Goal: Transaction & Acquisition: Purchase product/service

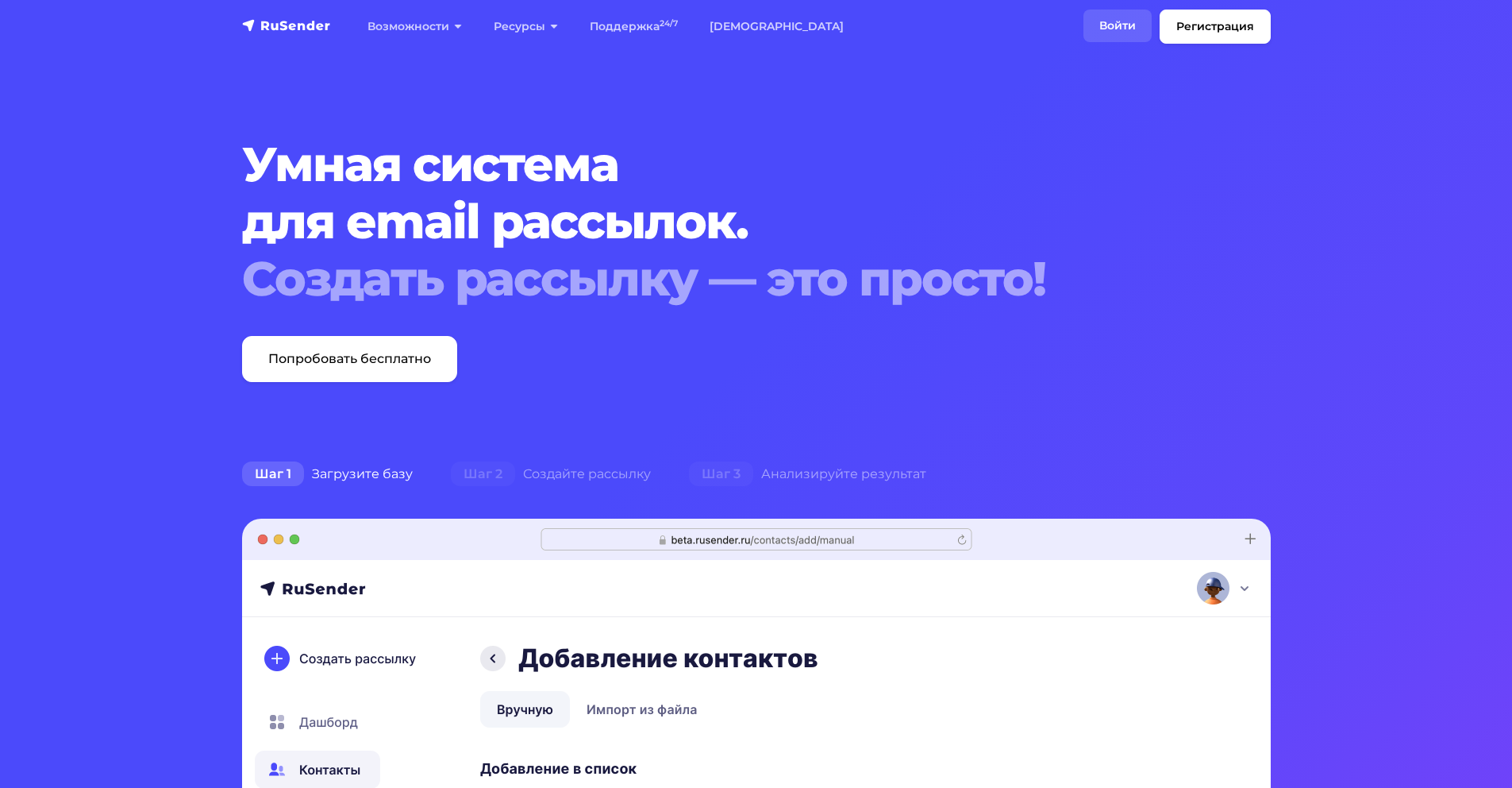
click at [1104, 31] on link "Войти" at bounding box center [1118, 25] width 69 height 32
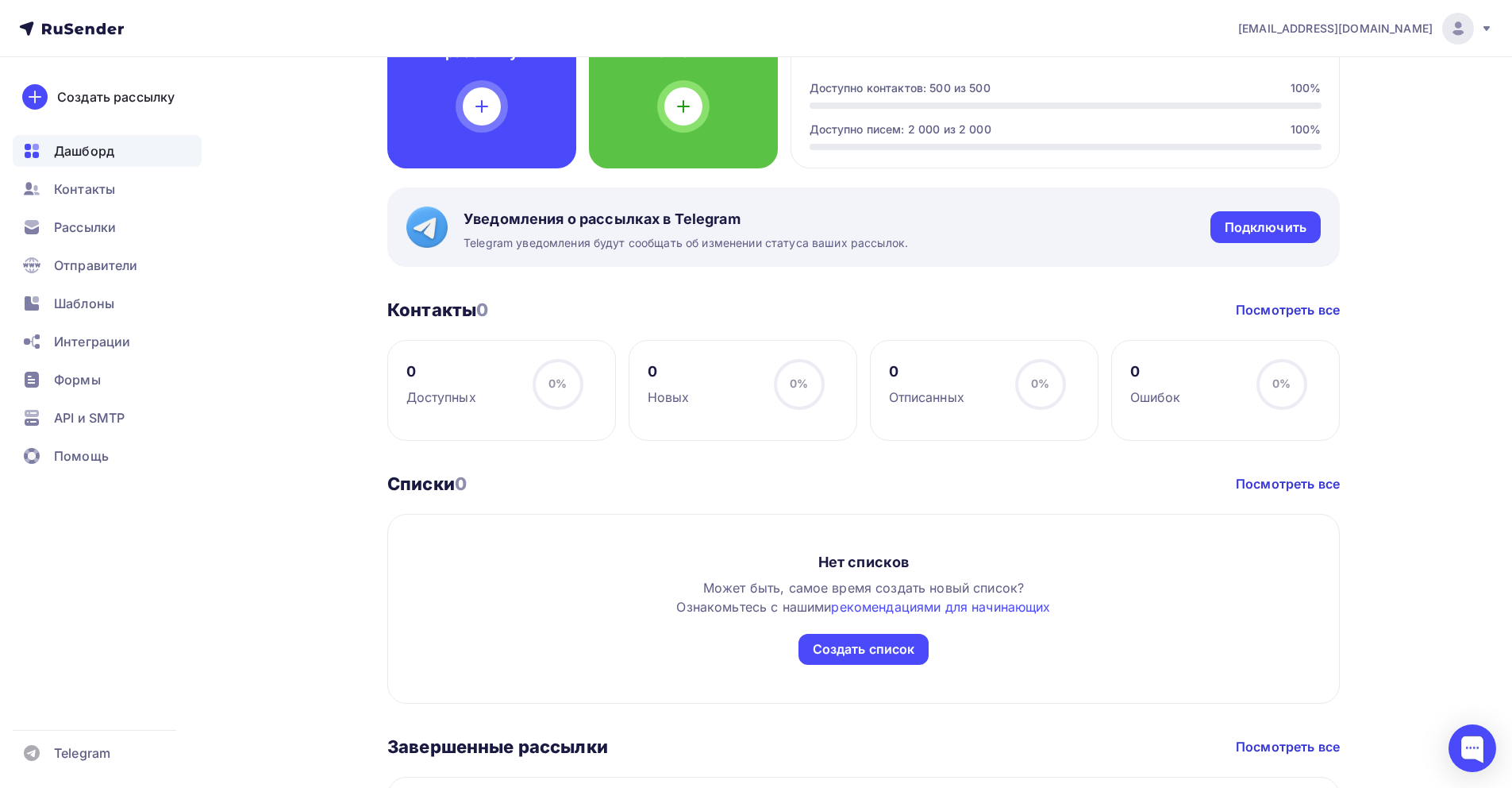
scroll to position [78, 0]
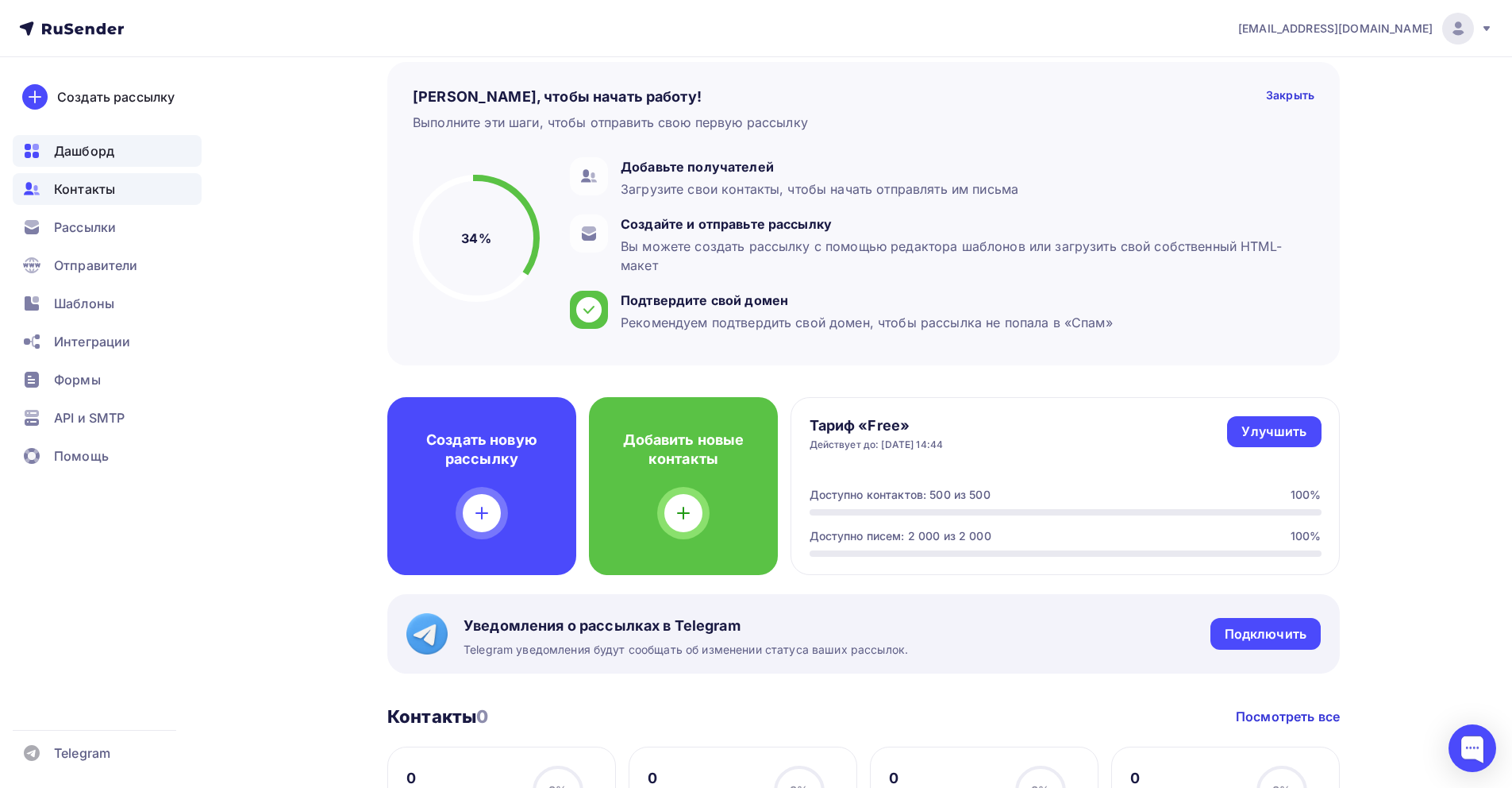
click at [102, 187] on span "Контакты" at bounding box center [84, 188] width 61 height 19
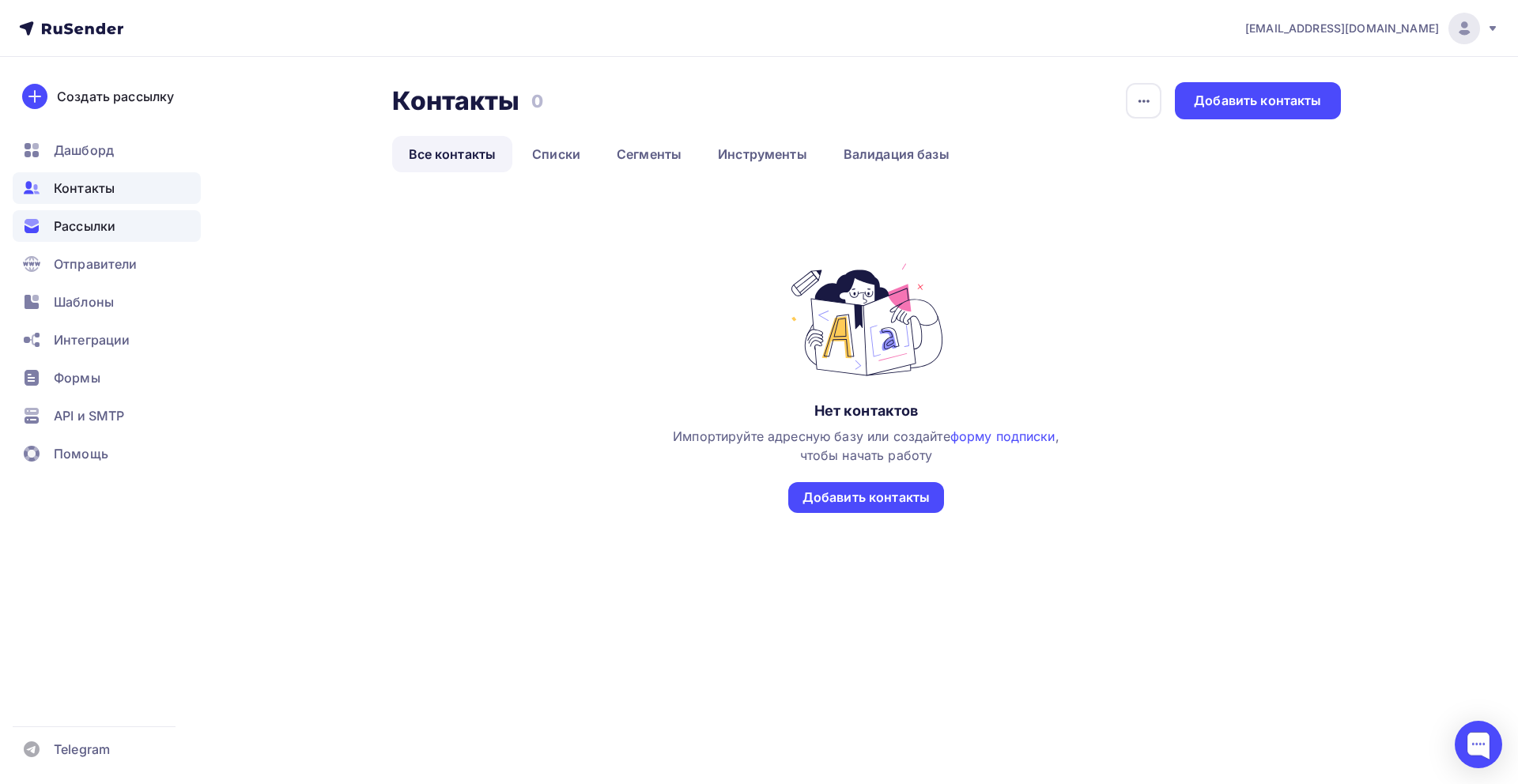
click at [103, 225] on span "Рассылки" at bounding box center [84, 225] width 62 height 19
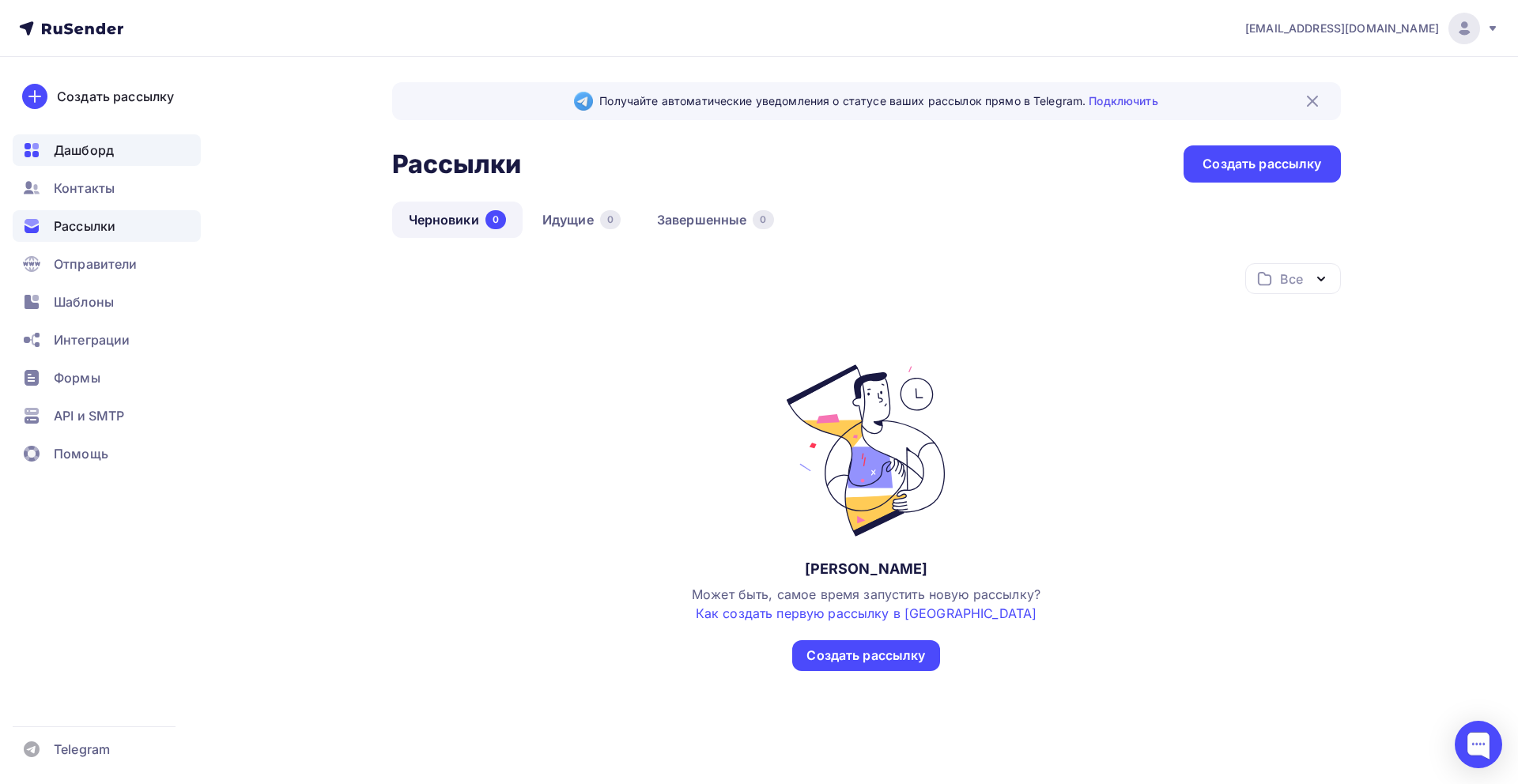
click at [77, 140] on span "Дашборд" at bounding box center [83, 150] width 60 height 19
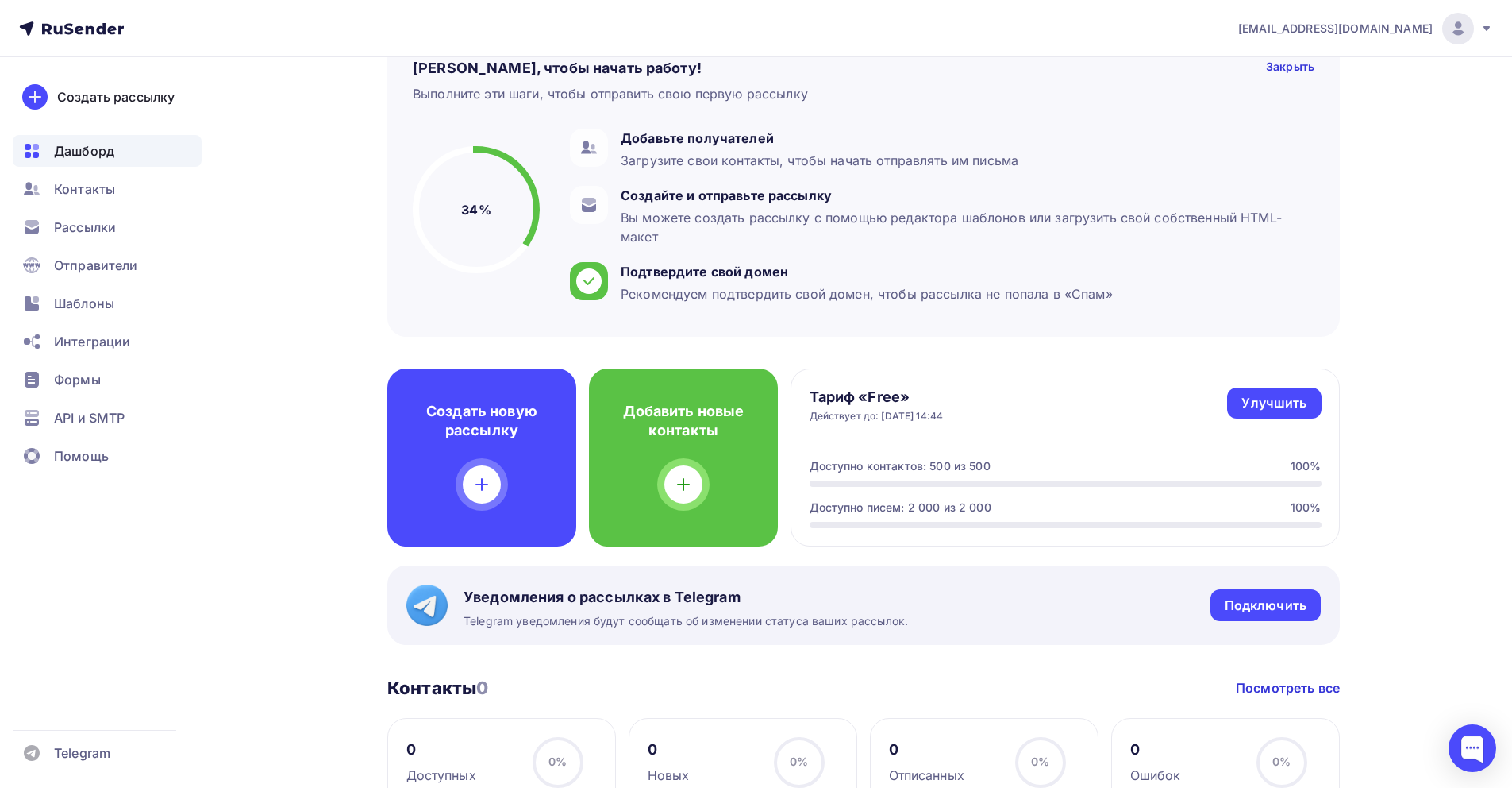
scroll to position [108, 0]
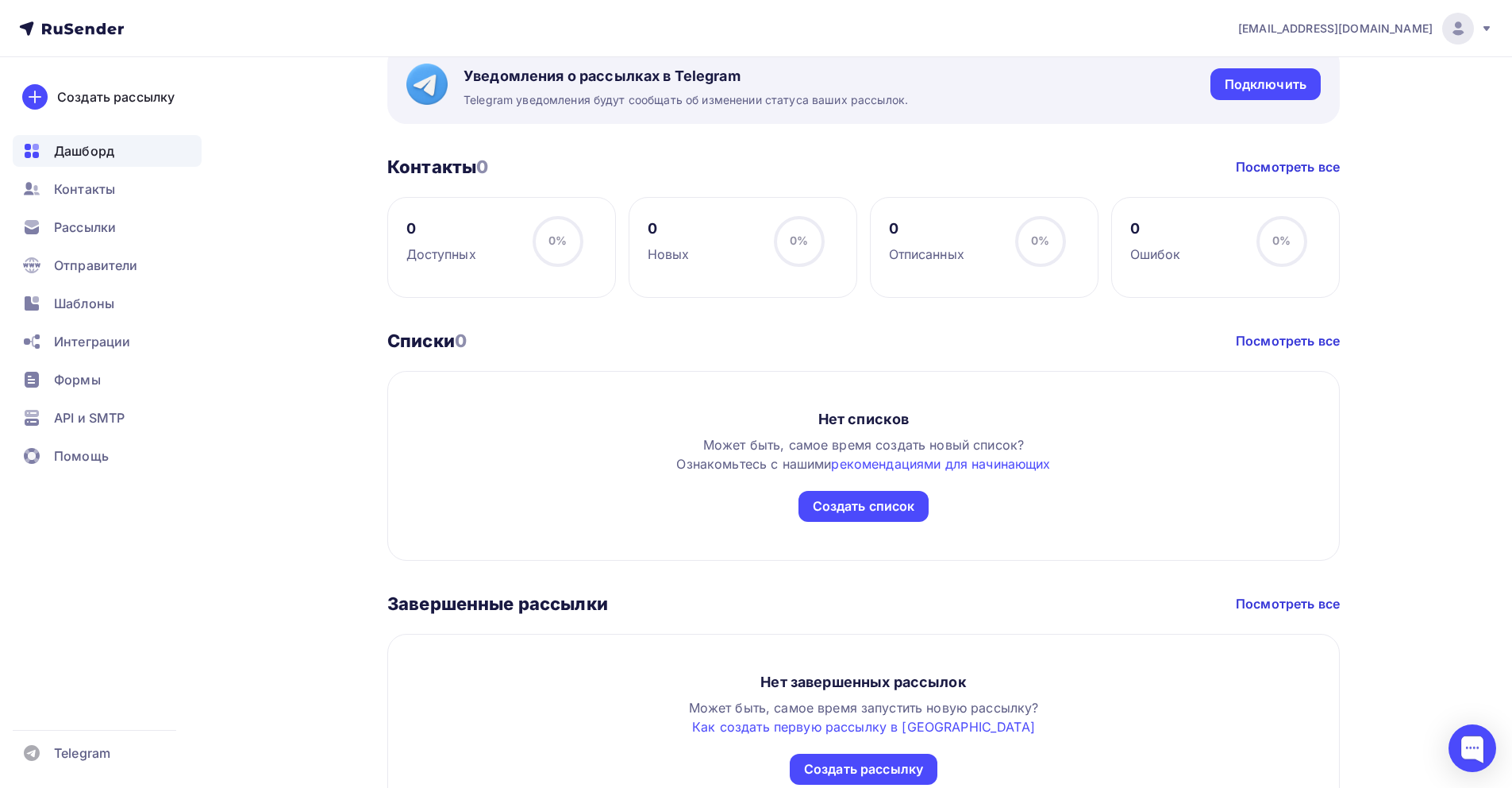
scroll to position [596, 0]
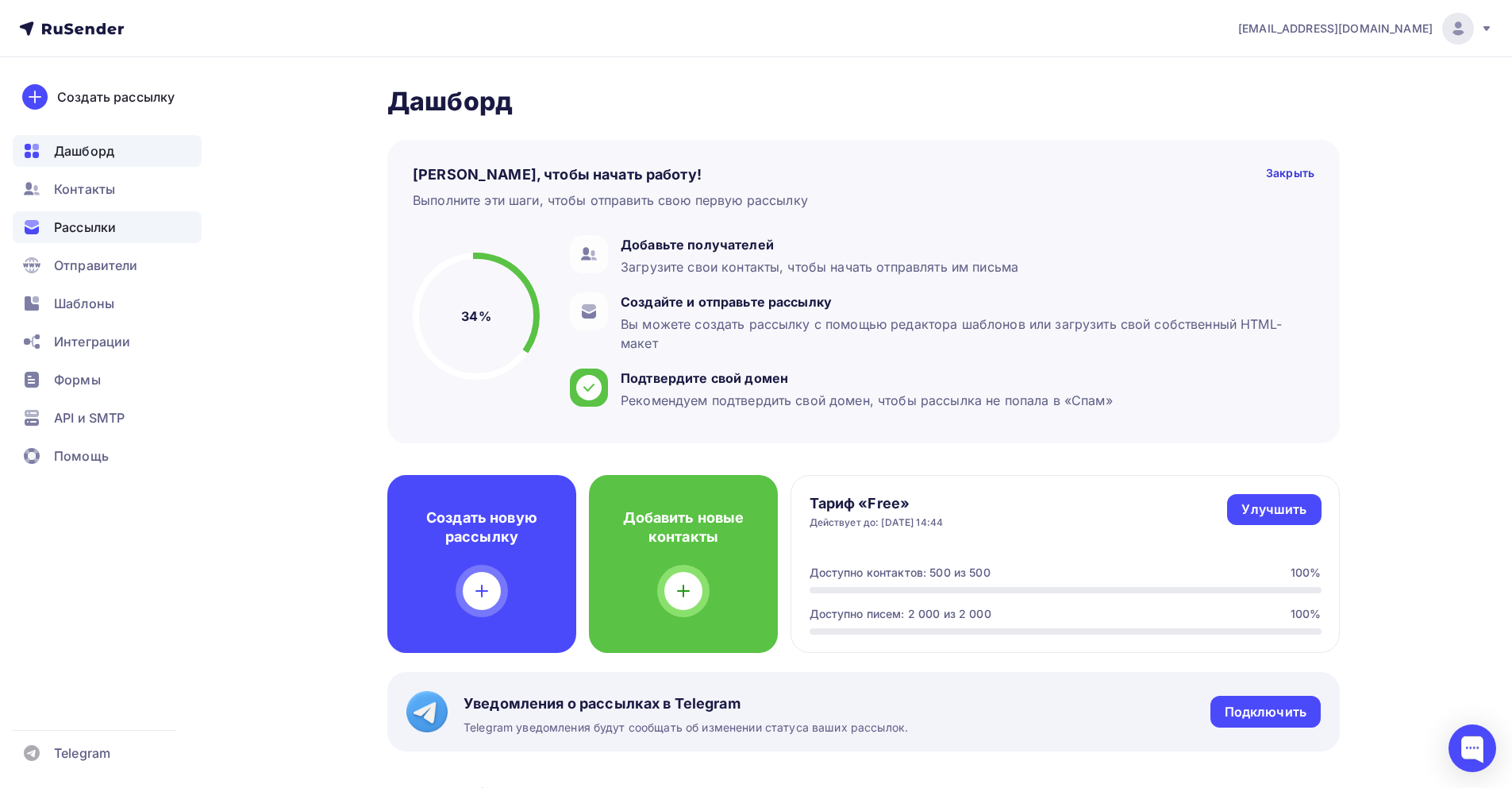
click at [71, 231] on span "Рассылки" at bounding box center [84, 226] width 62 height 19
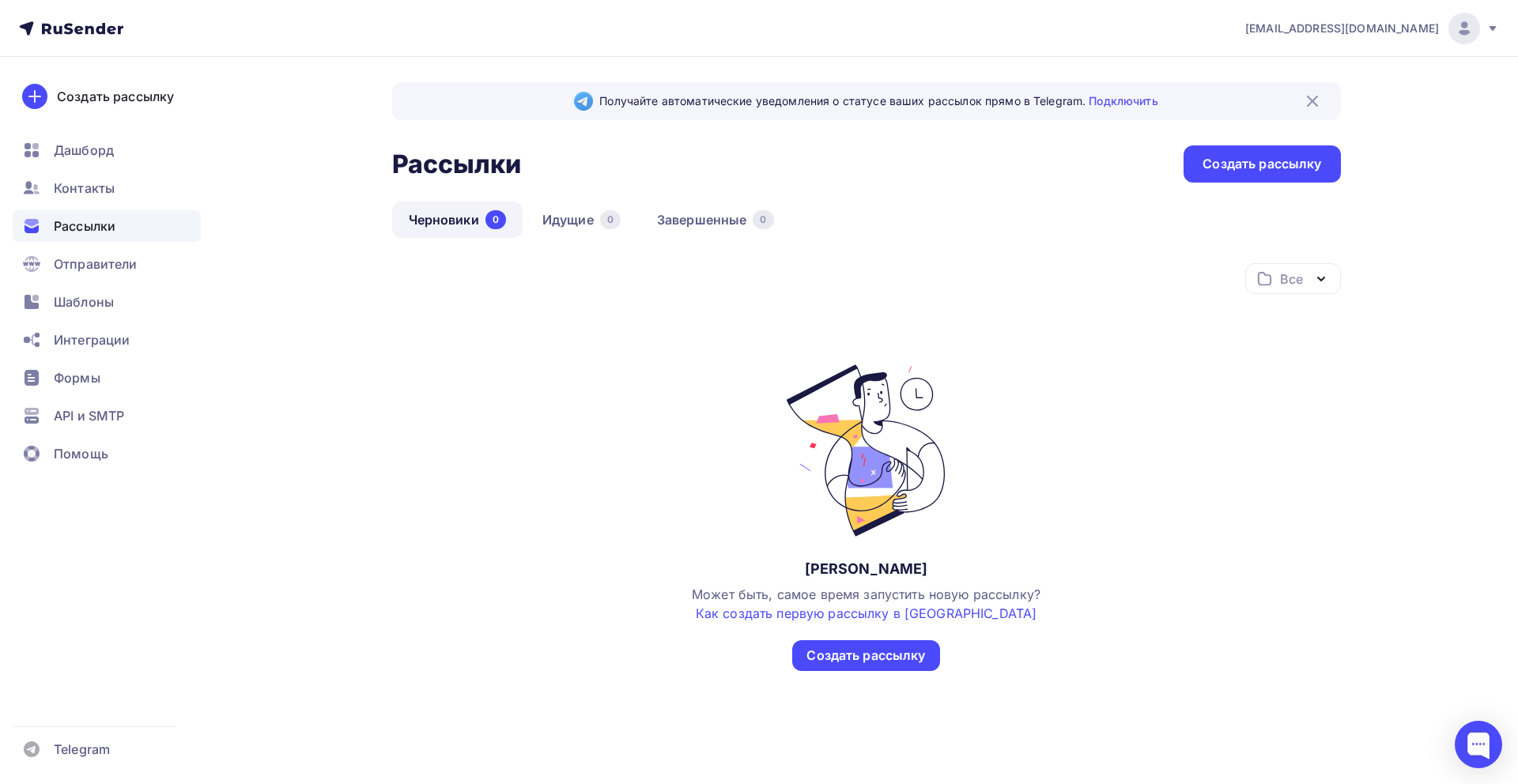
drag, startPoint x: 45, startPoint y: 268, endPoint x: 60, endPoint y: 281, distance: 19.8
click at [45, 268] on div "Отправители" at bounding box center [107, 264] width 188 height 31
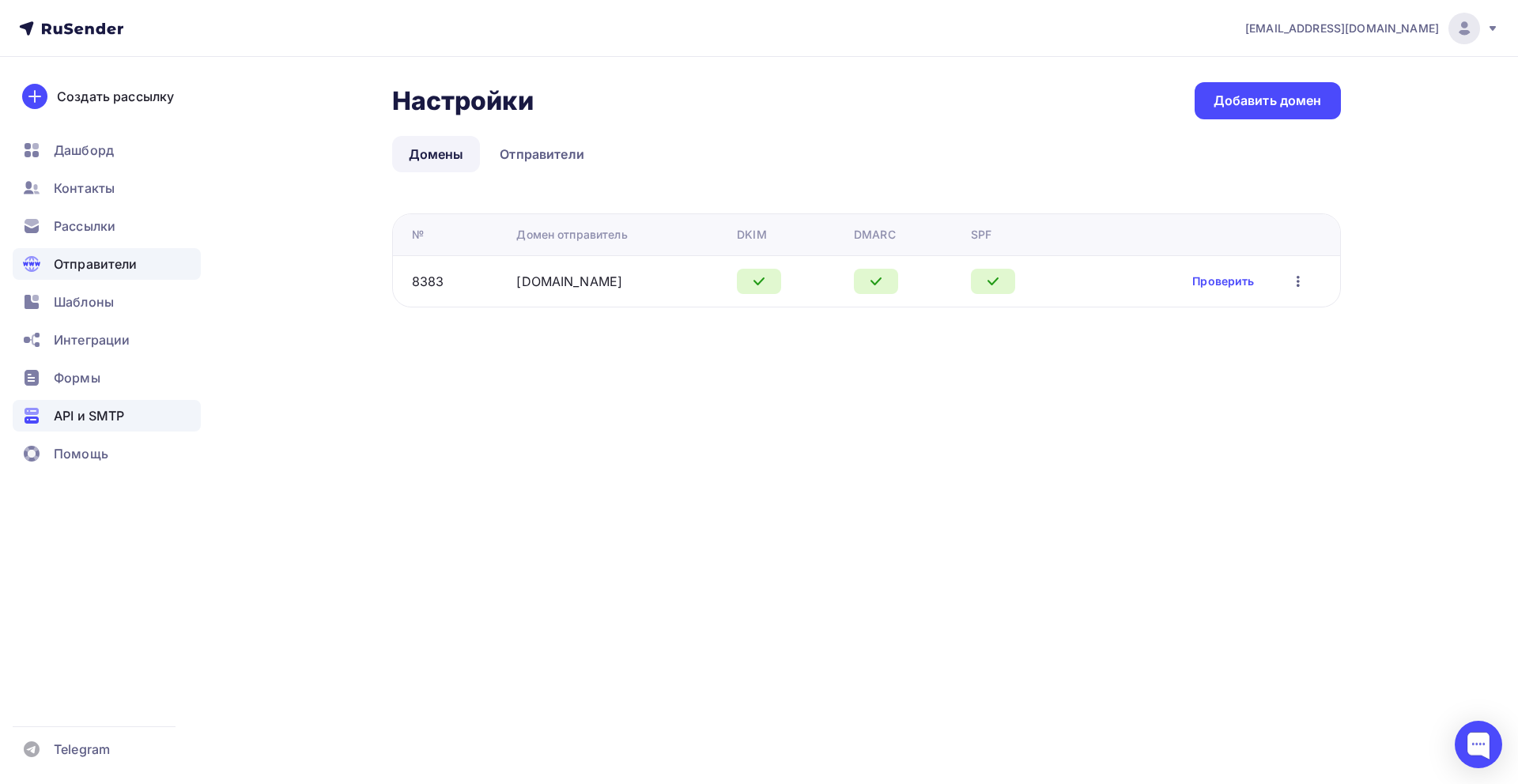
click at [98, 417] on span "API и SMTP" at bounding box center [89, 416] width 70 height 19
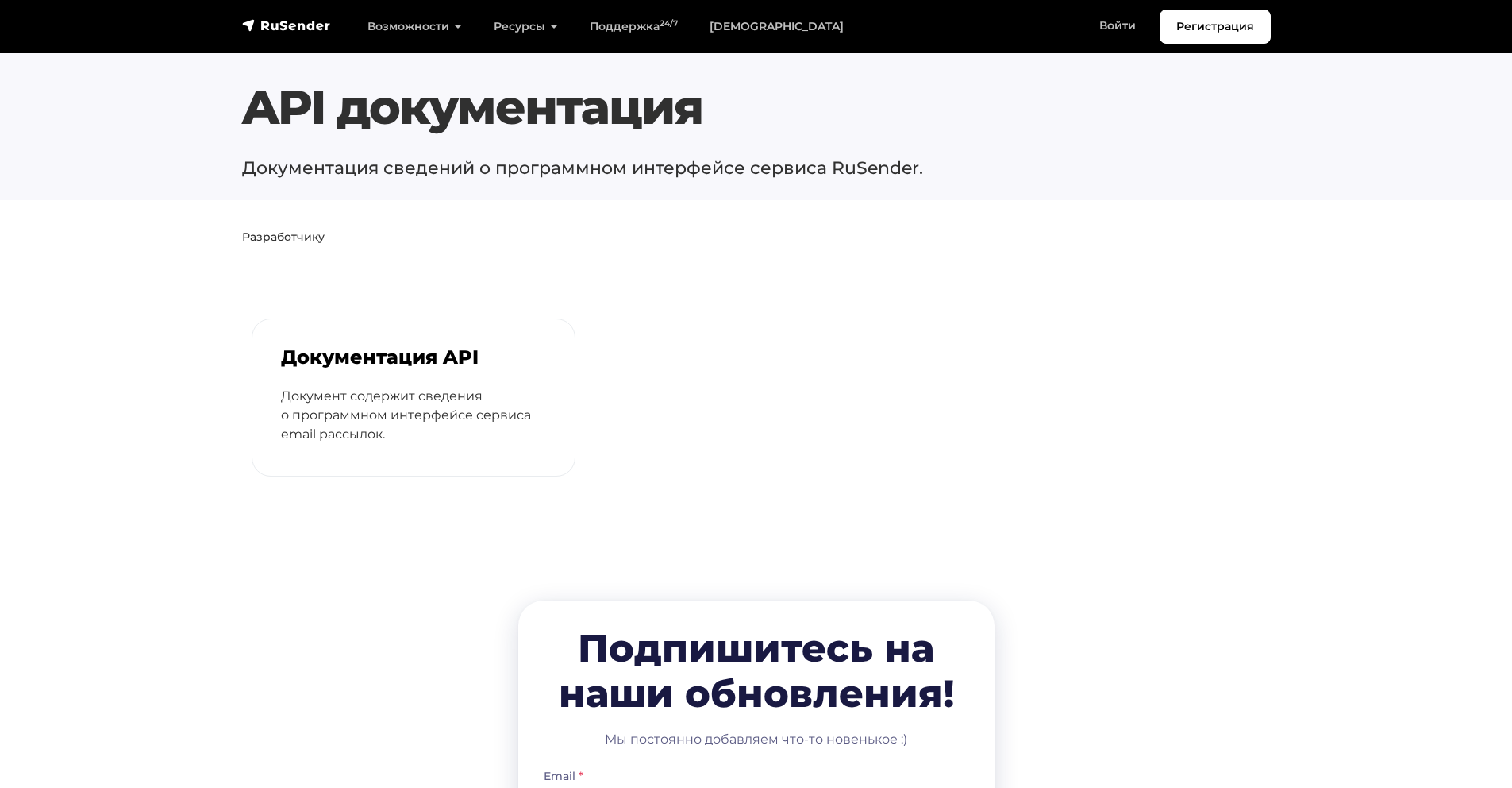
click at [427, 338] on div "Документация API Документ содержит сведения о программном интерфейсе сервиса em…" at bounding box center [413, 397] width 322 height 157
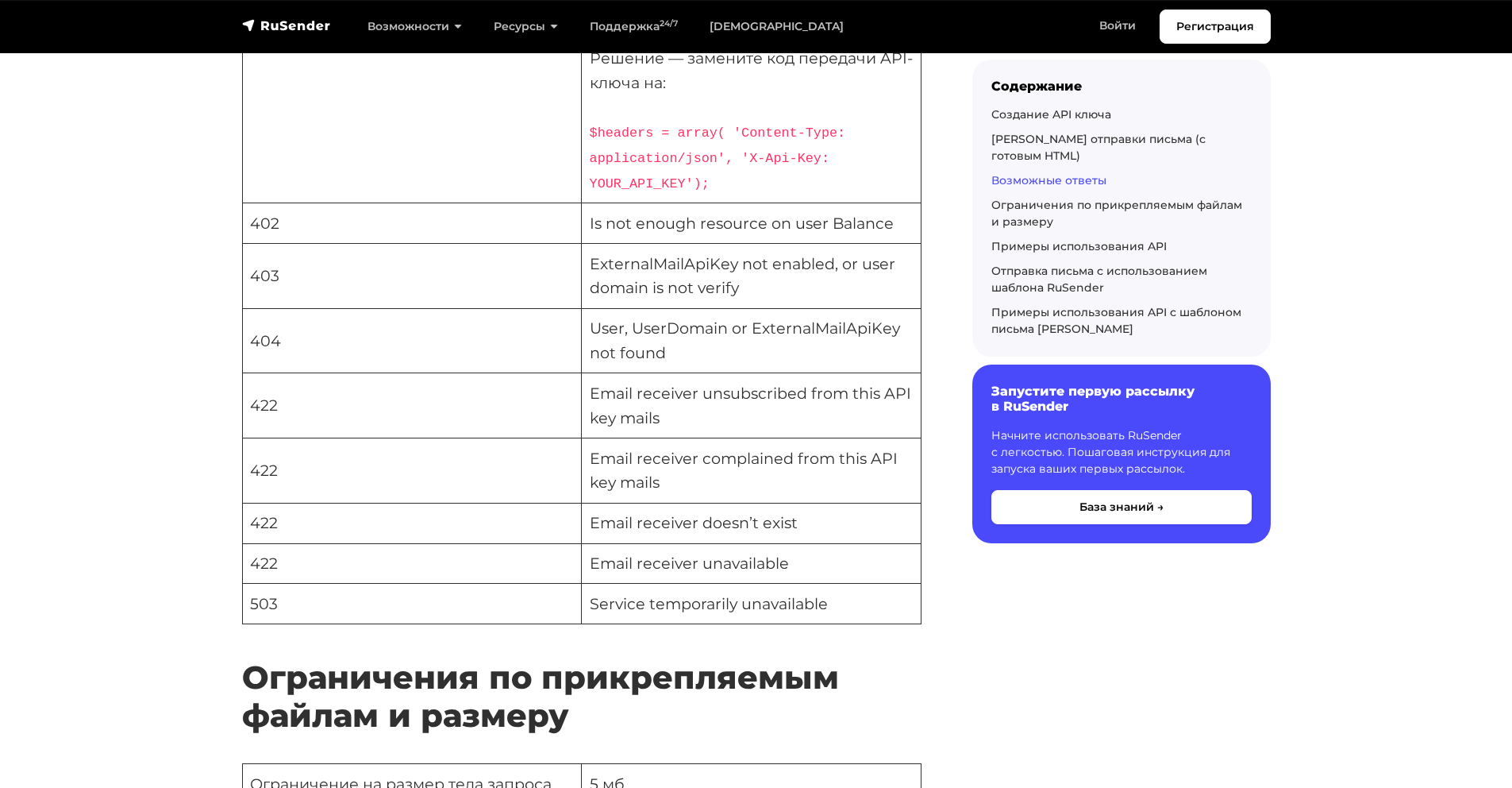
scroll to position [3948, 0]
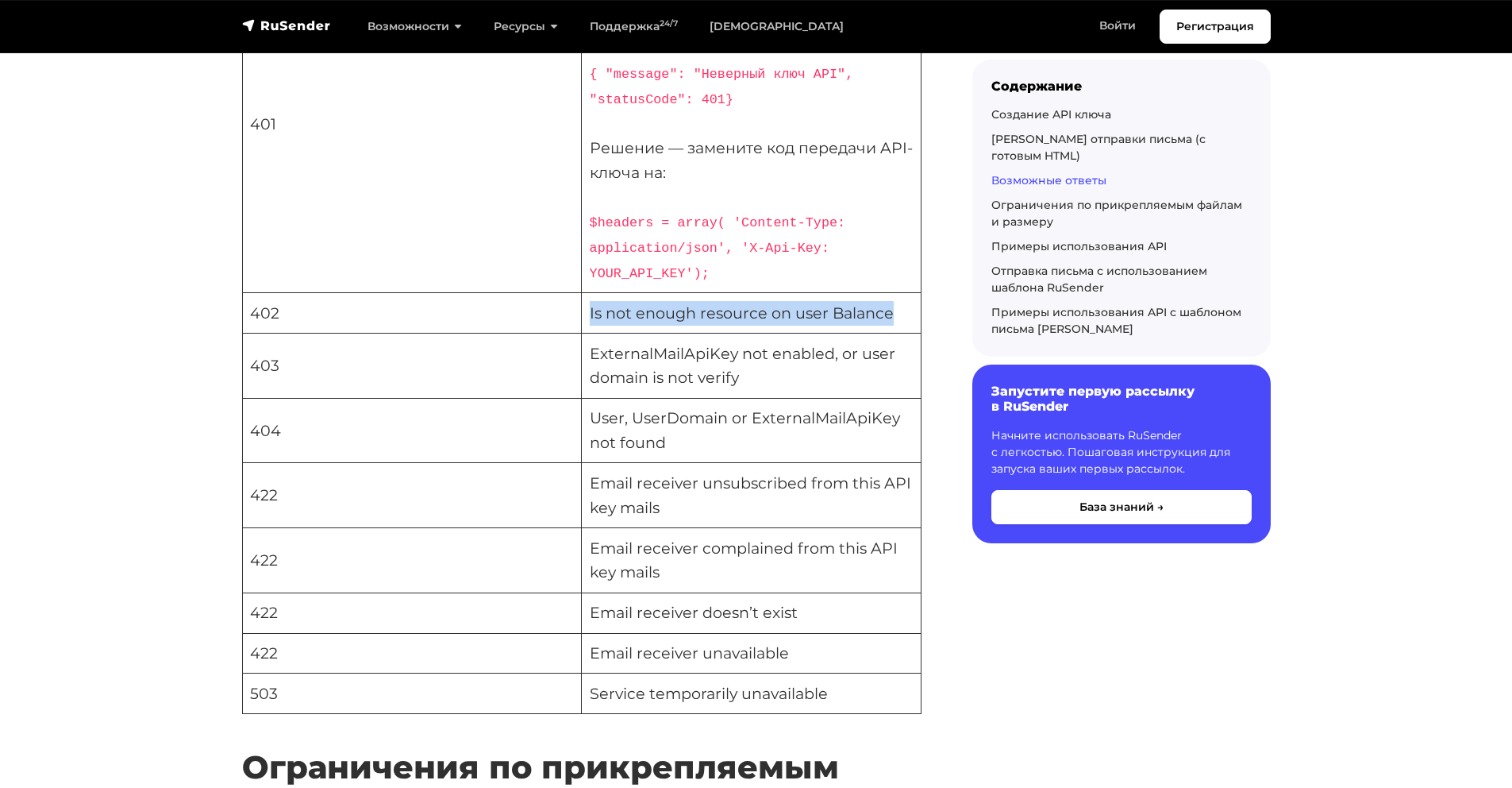
drag, startPoint x: 583, startPoint y: 278, endPoint x: 891, endPoint y: 278, distance: 308.0
click at [891, 293] on td "Is not enough resource on user Balance" at bounding box center [751, 314] width 340 height 41
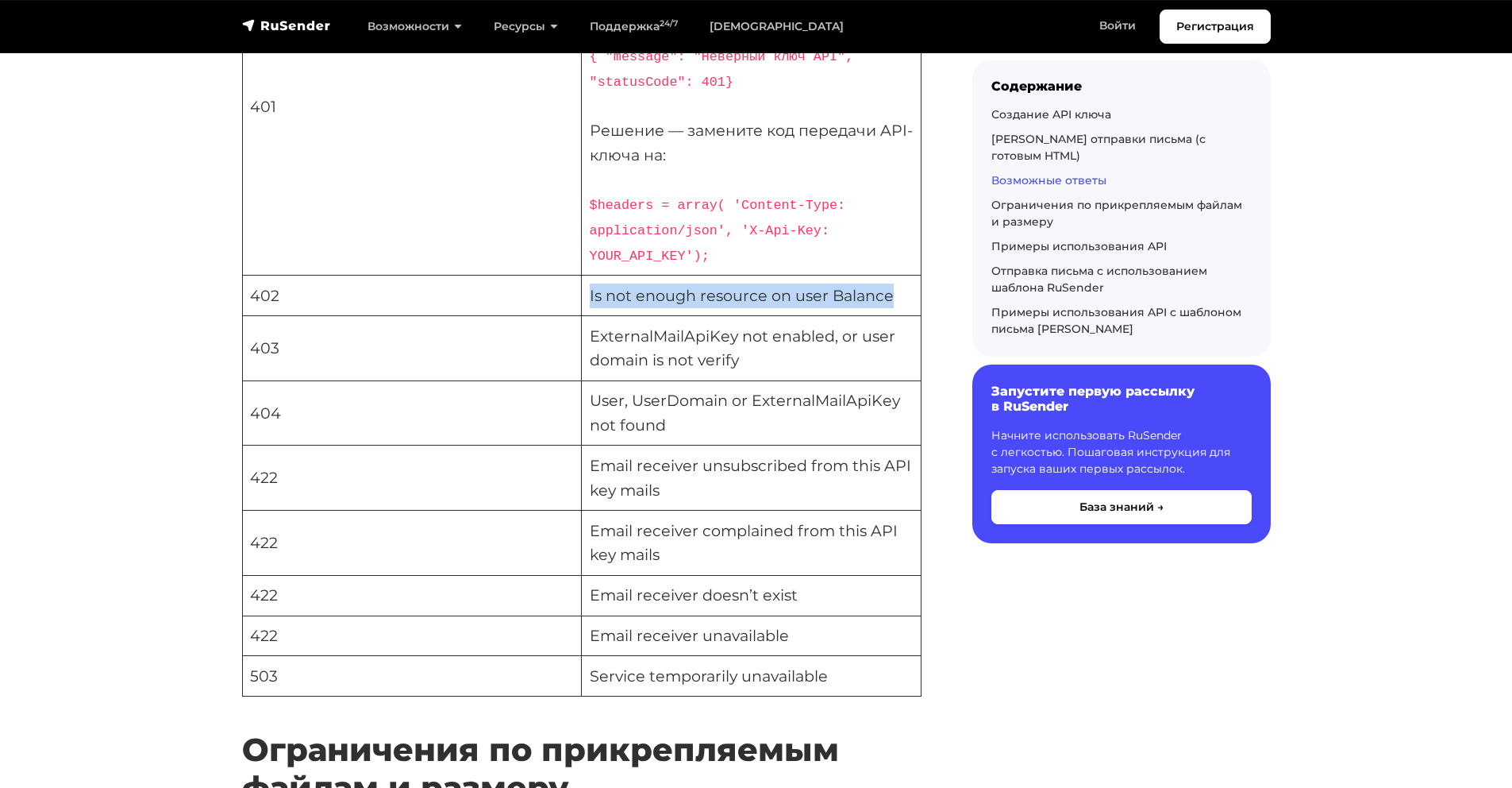
scroll to position [3956, 0]
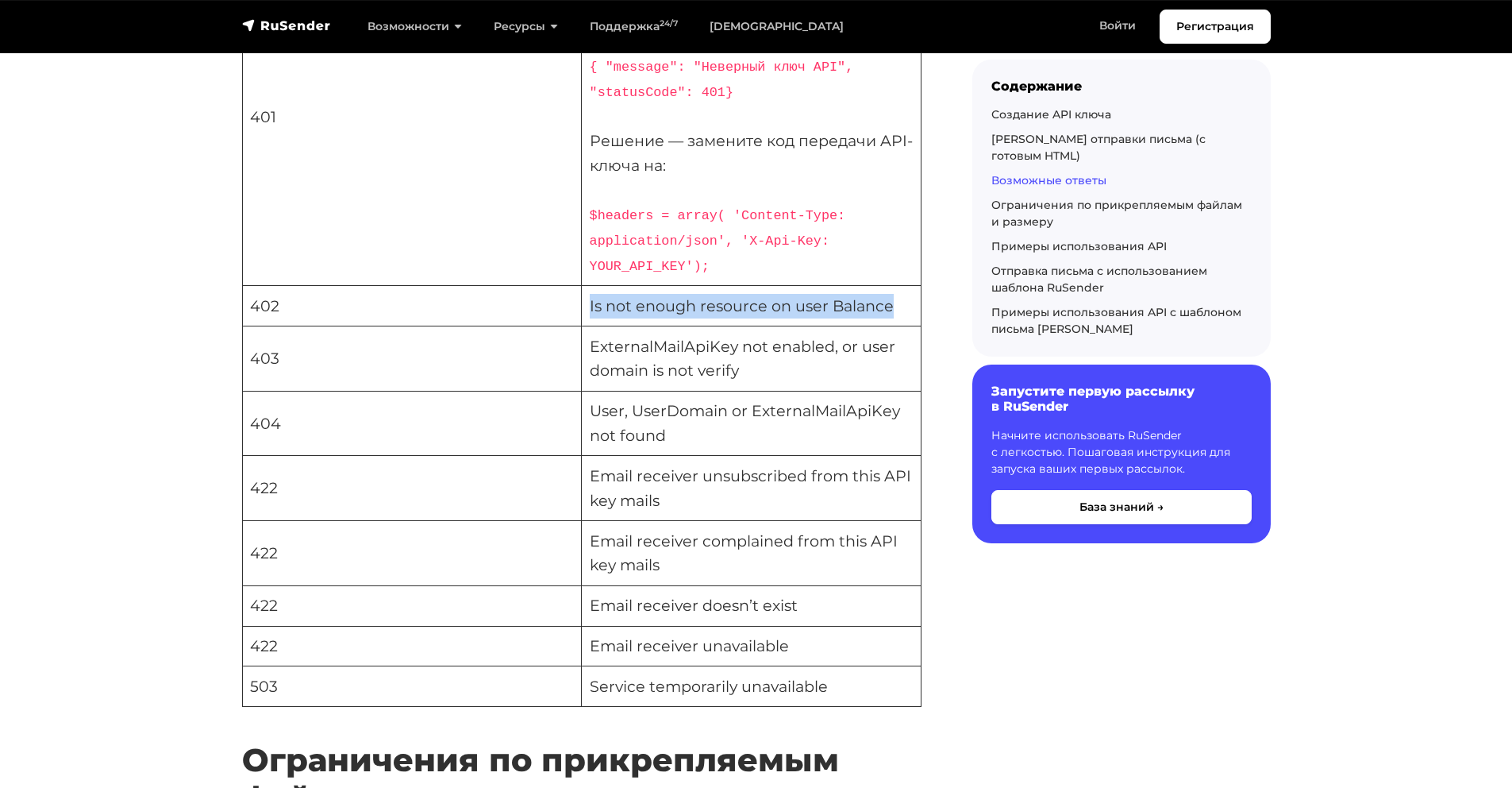
copy td "Is not enough resource on user Balance"
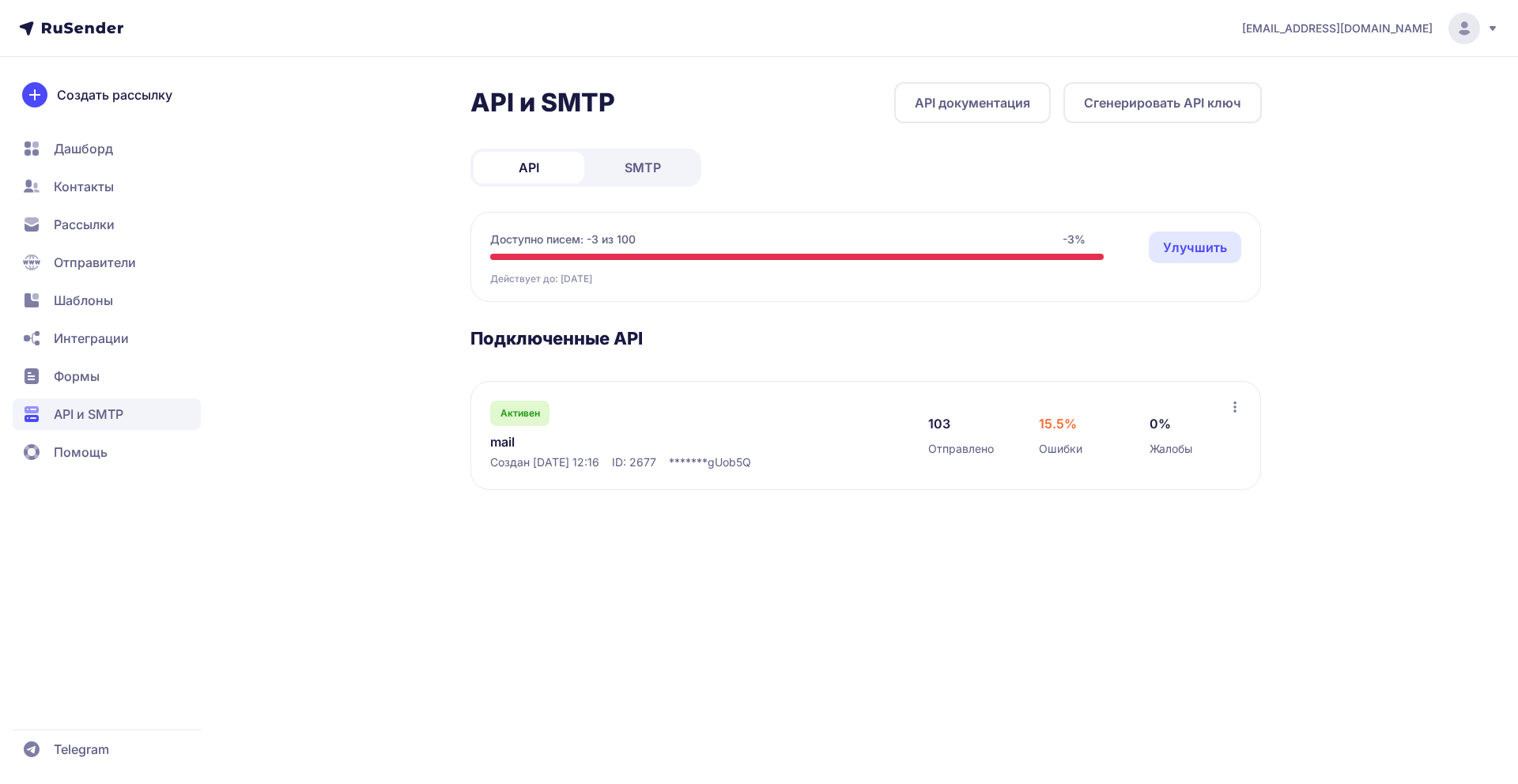
click at [1469, 32] on icon at bounding box center [1464, 32] width 10 height 4
click at [843, 325] on div "API и SMTP API документация Сгенерировать API ключ API SMTP Доступно писем: -3 …" at bounding box center [866, 305] width 792 height 446
drag, startPoint x: 572, startPoint y: 239, endPoint x: 696, endPoint y: 238, distance: 124.0
click at [696, 238] on div "Доступно писем: -3 из 100 -3%" at bounding box center [788, 239] width 595 height 16
click at [1061, 415] on span "15.5%" at bounding box center [1057, 423] width 38 height 19
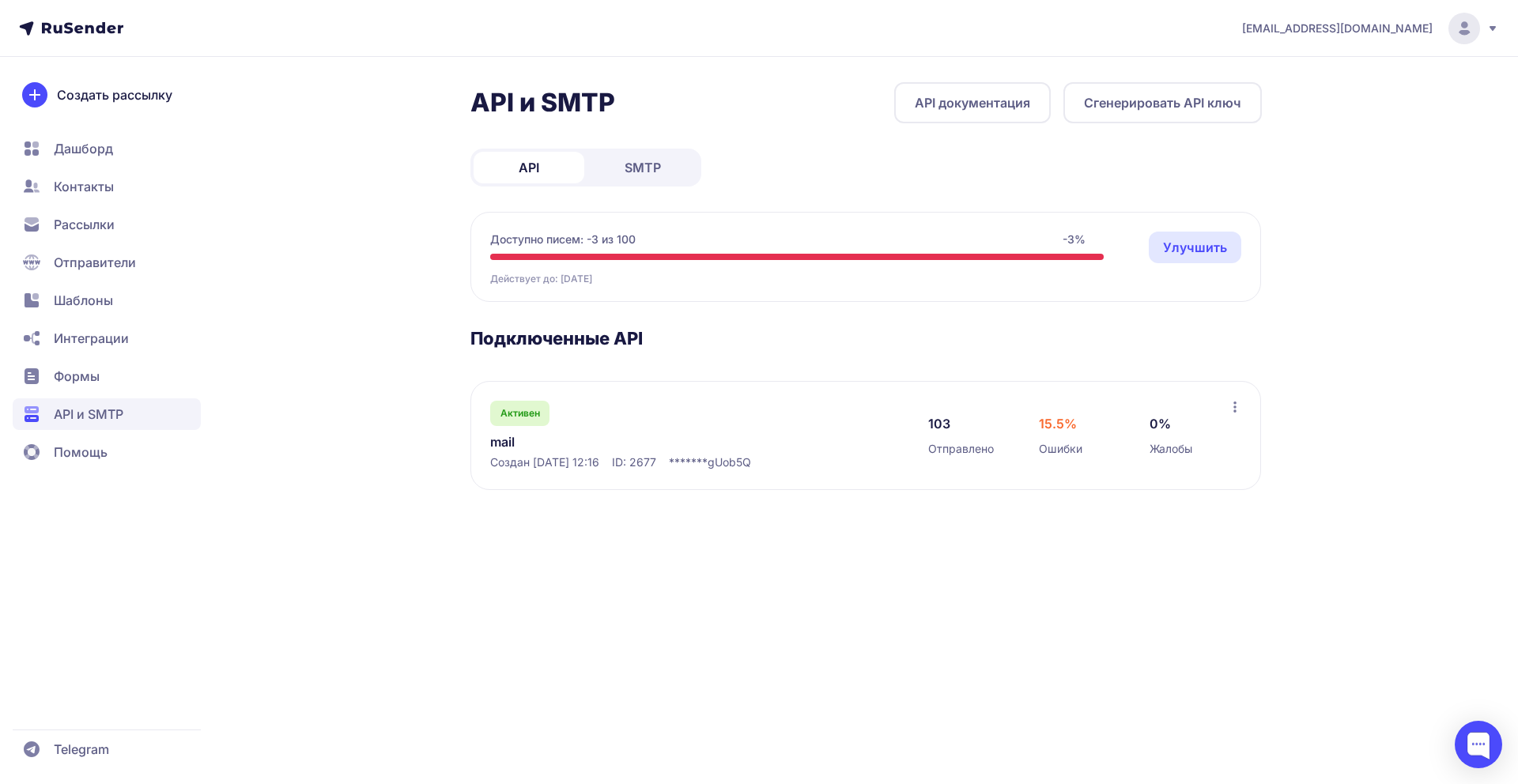
click at [628, 461] on div "Создан 07.10.2025, 12:16 ID: 2677 ******* gUob5Q" at bounding box center [694, 462] width 407 height 16
click at [1050, 438] on div "15.5% Ошибки" at bounding box center [1078, 435] width 79 height 42
click at [1226, 405] on div "103 Отправлено 15.5% Ошибки 0% Жалобы" at bounding box center [1078, 435] width 300 height 69
click at [1233, 406] on icon at bounding box center [1235, 407] width 13 height 13
click at [782, 386] on div "Активен mail Создан 07.10.2025, 12:16 ID: 2677 ******* gUob5Q 103 Отправлено 15…" at bounding box center [866, 435] width 791 height 109
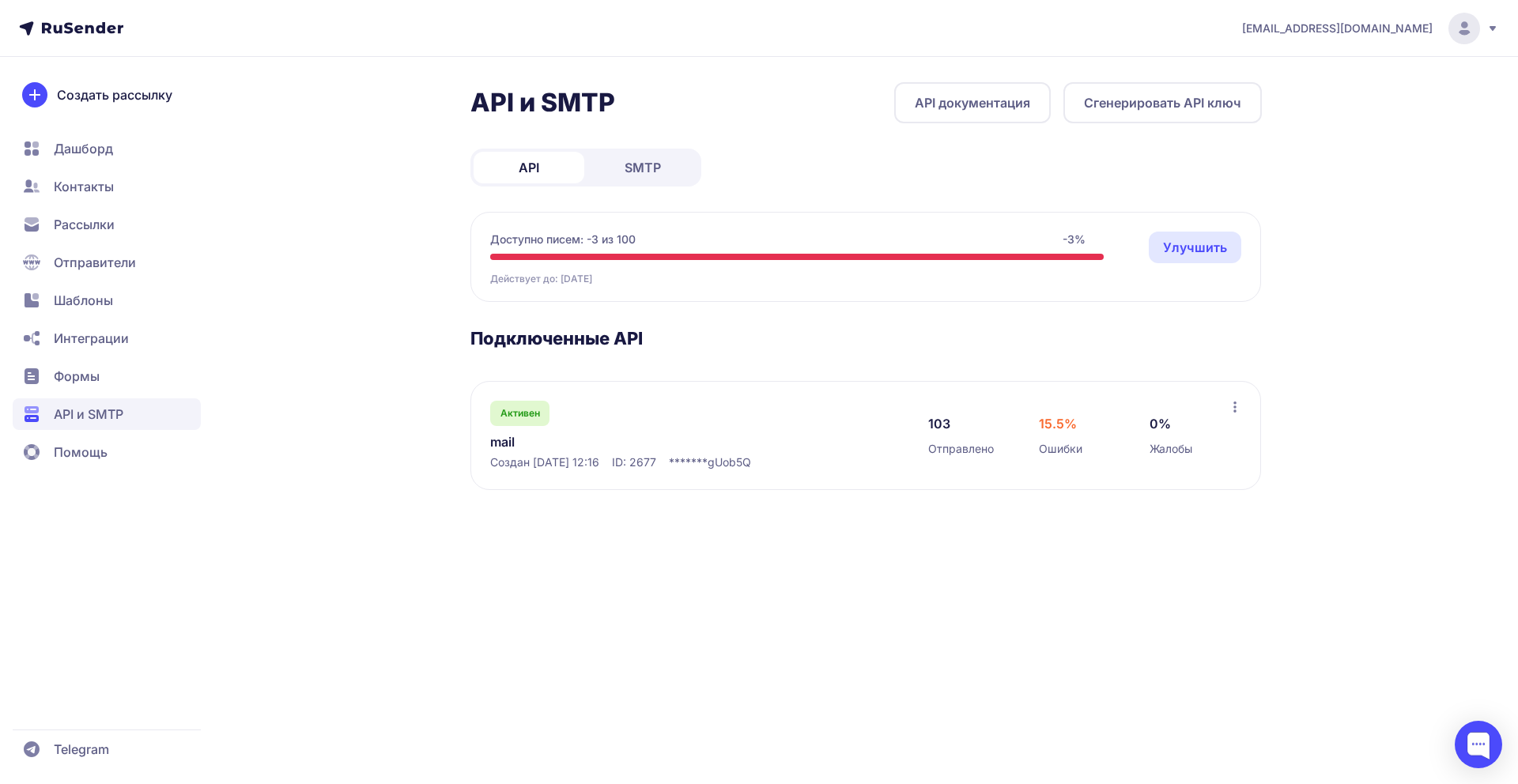
click at [518, 434] on link "mail" at bounding box center [652, 441] width 324 height 19
click at [523, 411] on span "Активен" at bounding box center [520, 414] width 40 height 13
click at [1071, 448] on span "Ошибки" at bounding box center [1060, 449] width 43 height 16
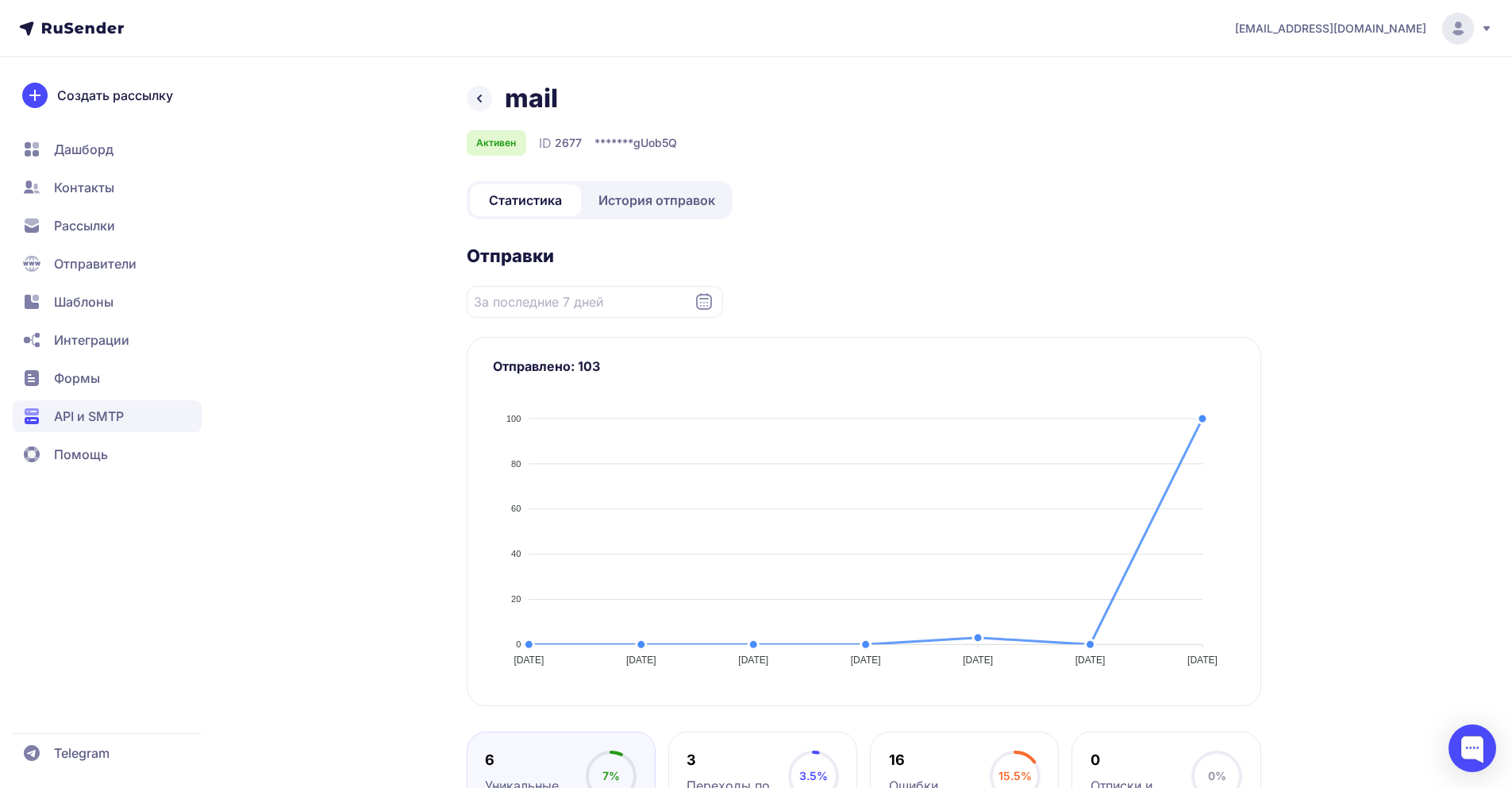
click at [690, 212] on link "История отправок" at bounding box center [657, 200] width 146 height 32
click at [673, 201] on span "История отправок" at bounding box center [657, 200] width 117 height 19
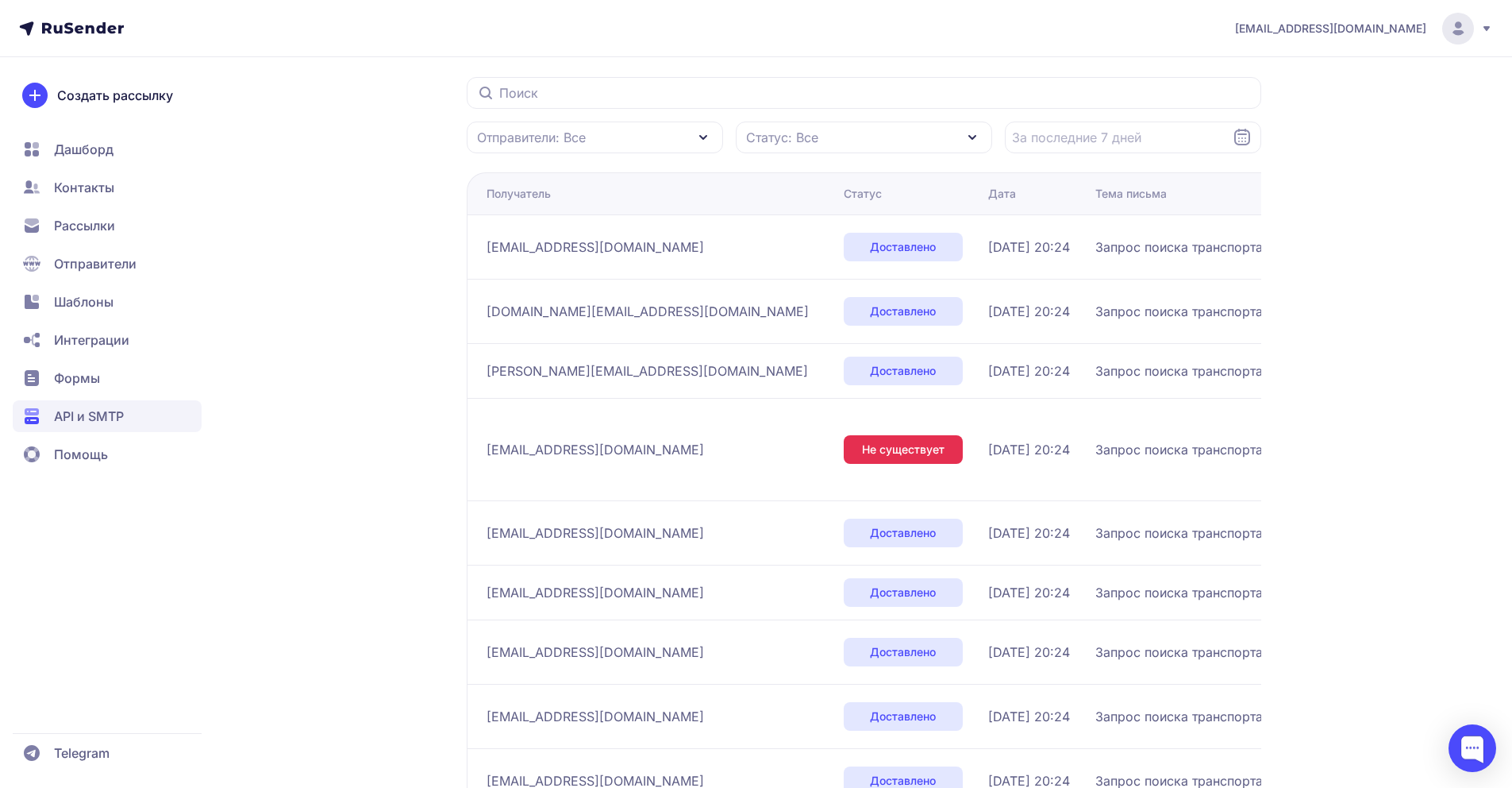
scroll to position [411, 0]
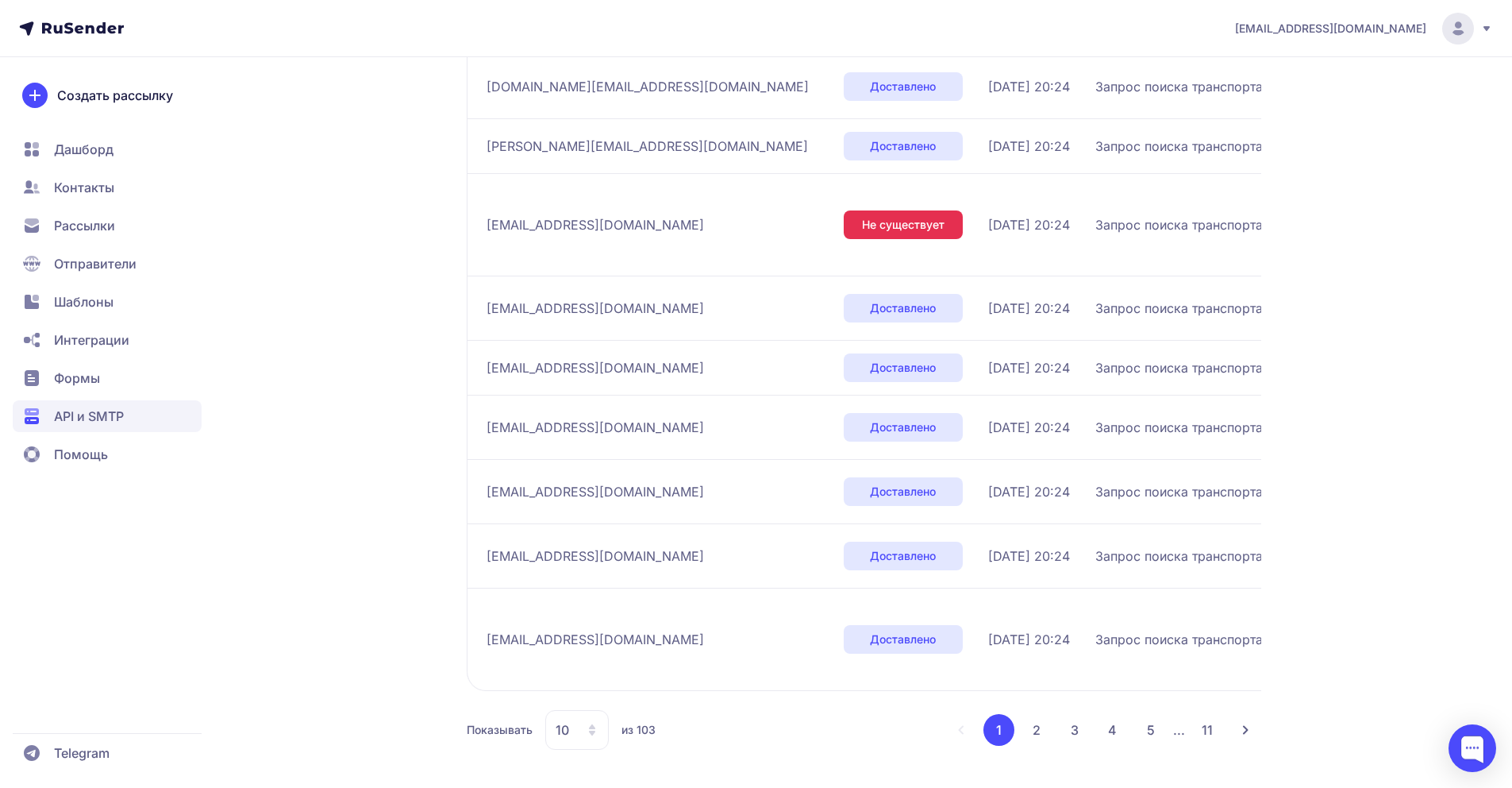
click at [603, 729] on div "10" at bounding box center [577, 730] width 63 height 40
click at [606, 686] on span "100" at bounding box center [641, 679] width 172 height 32
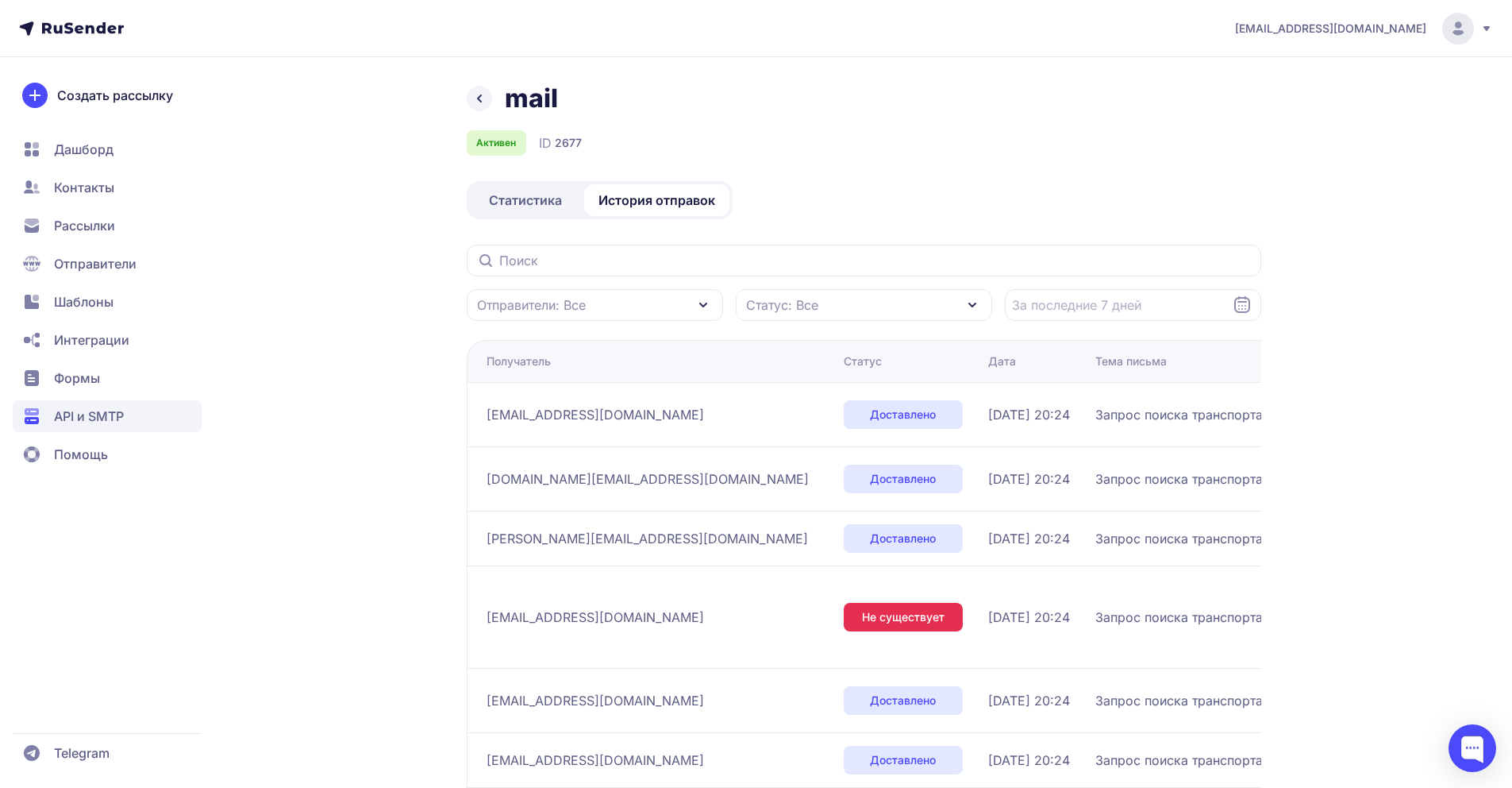
click at [481, 103] on icon at bounding box center [480, 98] width 19 height 19
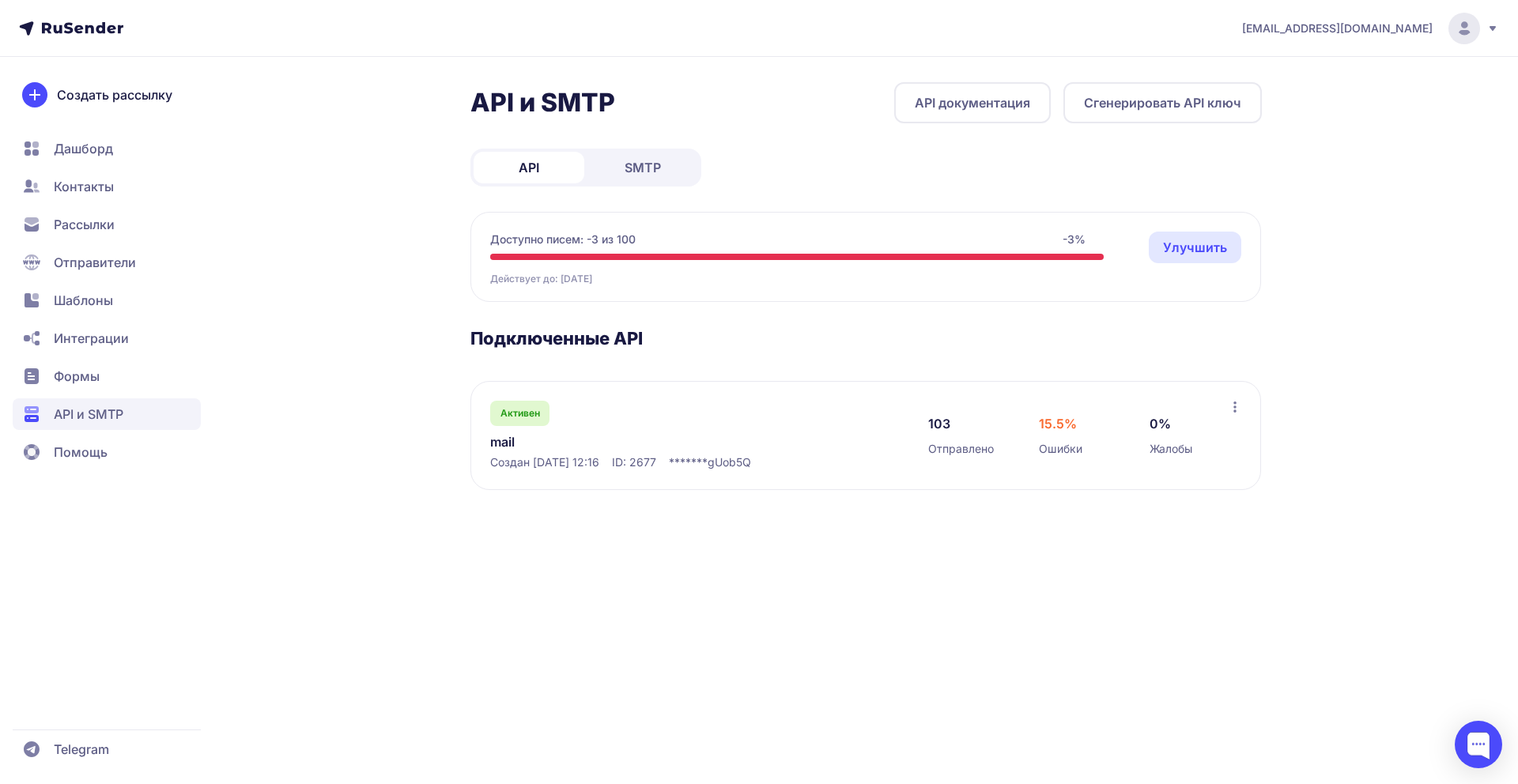
click at [1478, 32] on icon at bounding box center [1464, 29] width 31 height 31
click at [1272, 113] on span "Тарифы" at bounding box center [1335, 109] width 141 height 19
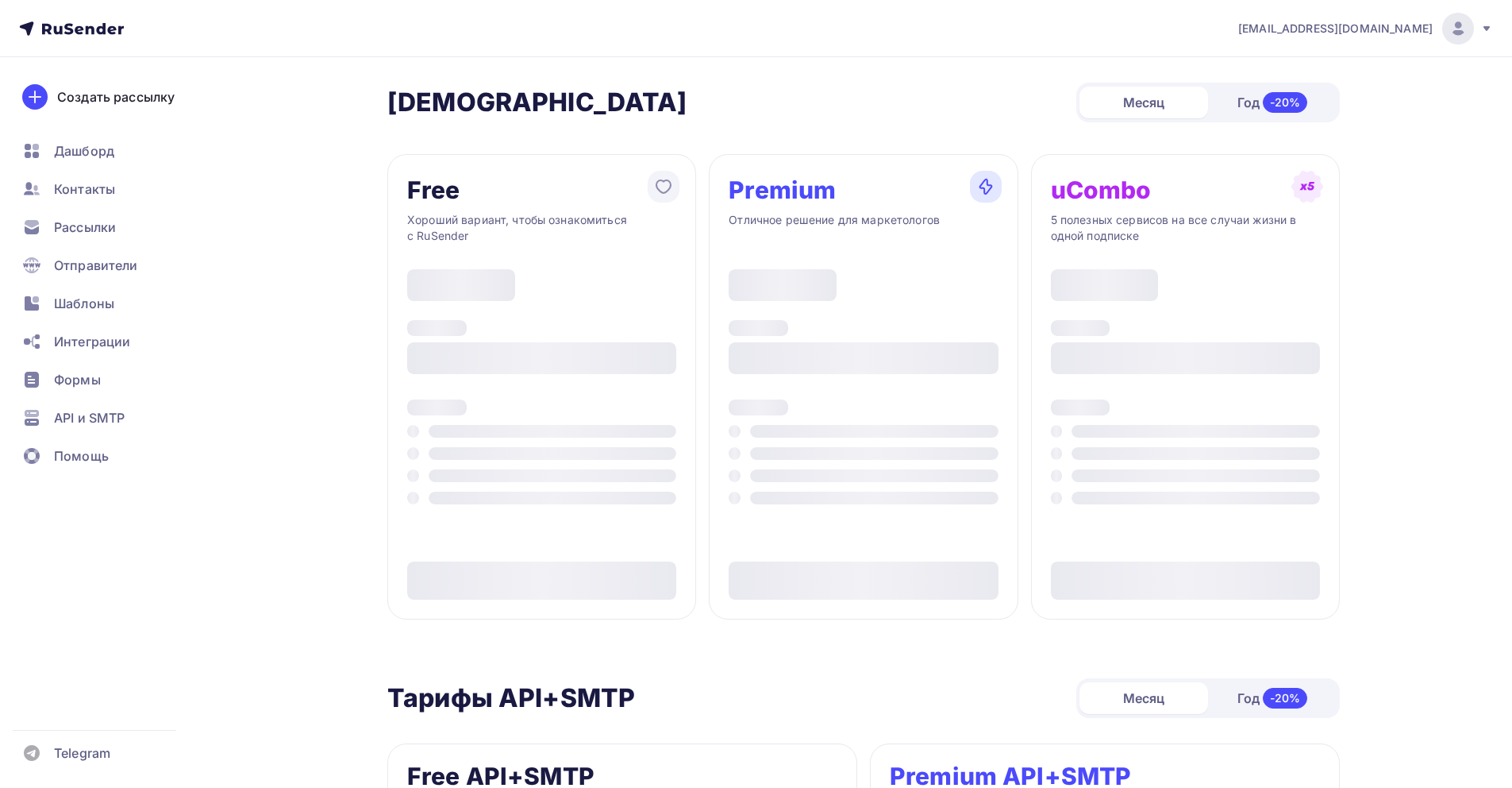
type input "500"
type input "100"
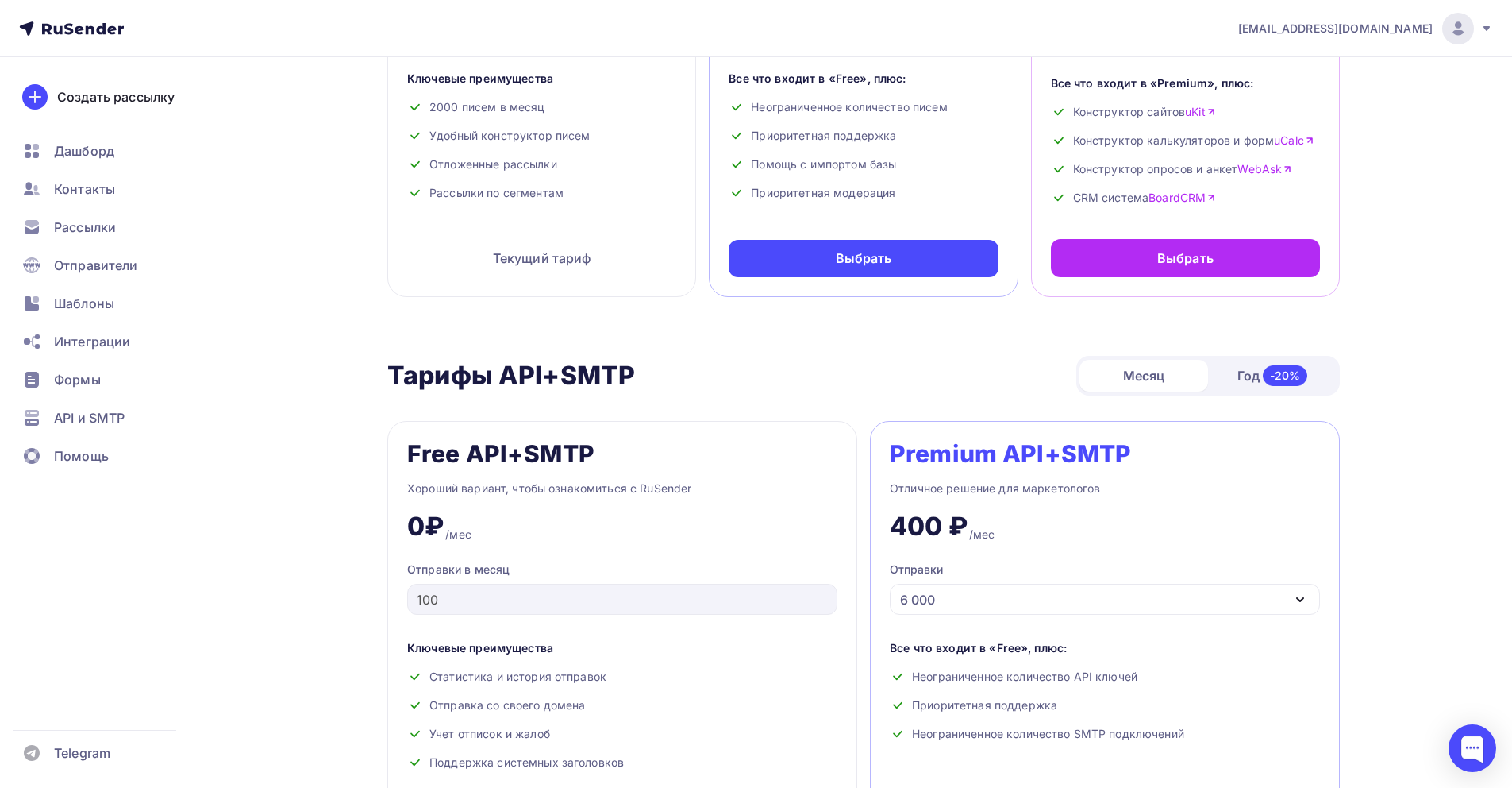
scroll to position [449, 0]
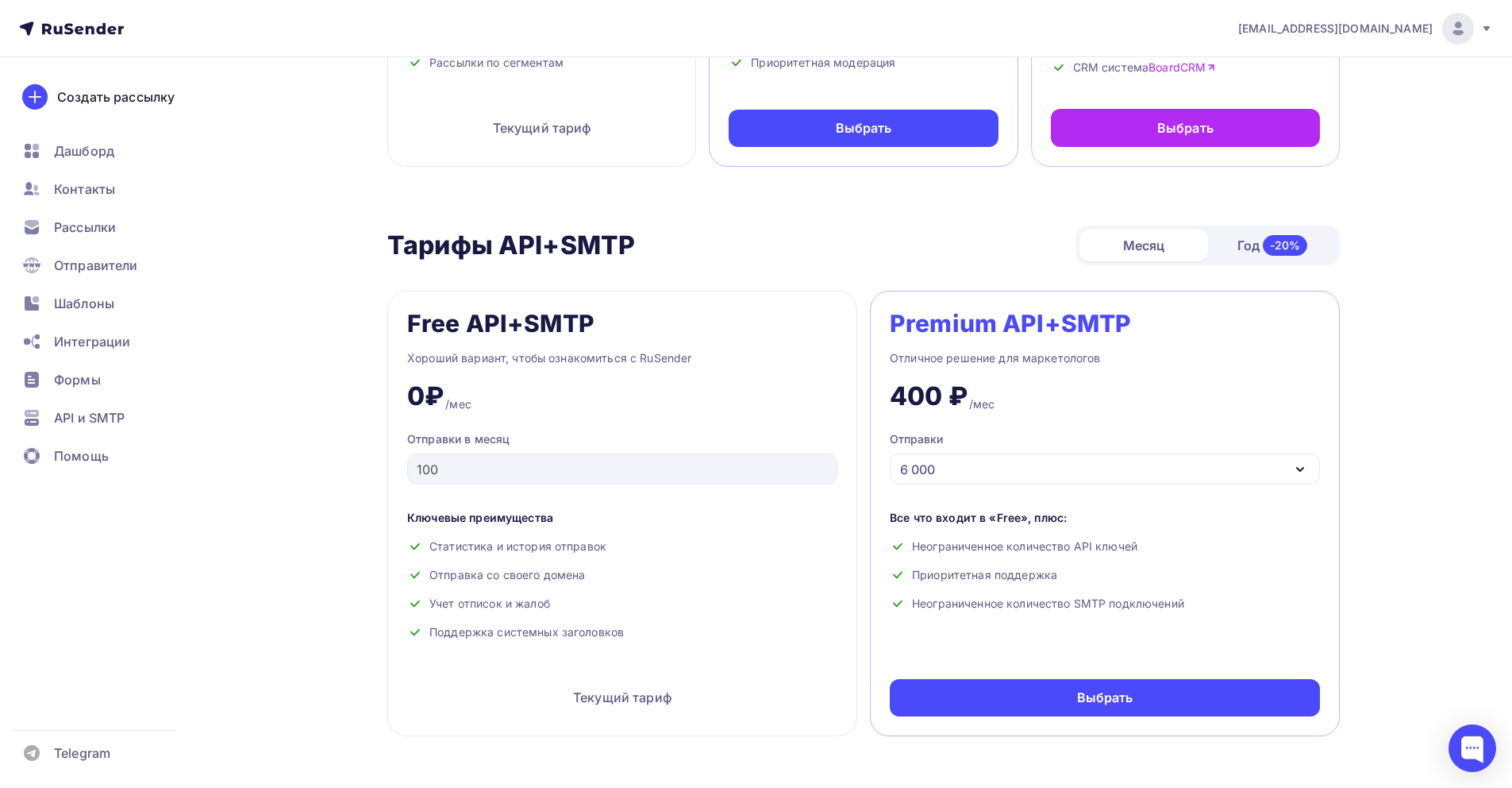
click at [965, 480] on div "6 000" at bounding box center [1105, 469] width 430 height 31
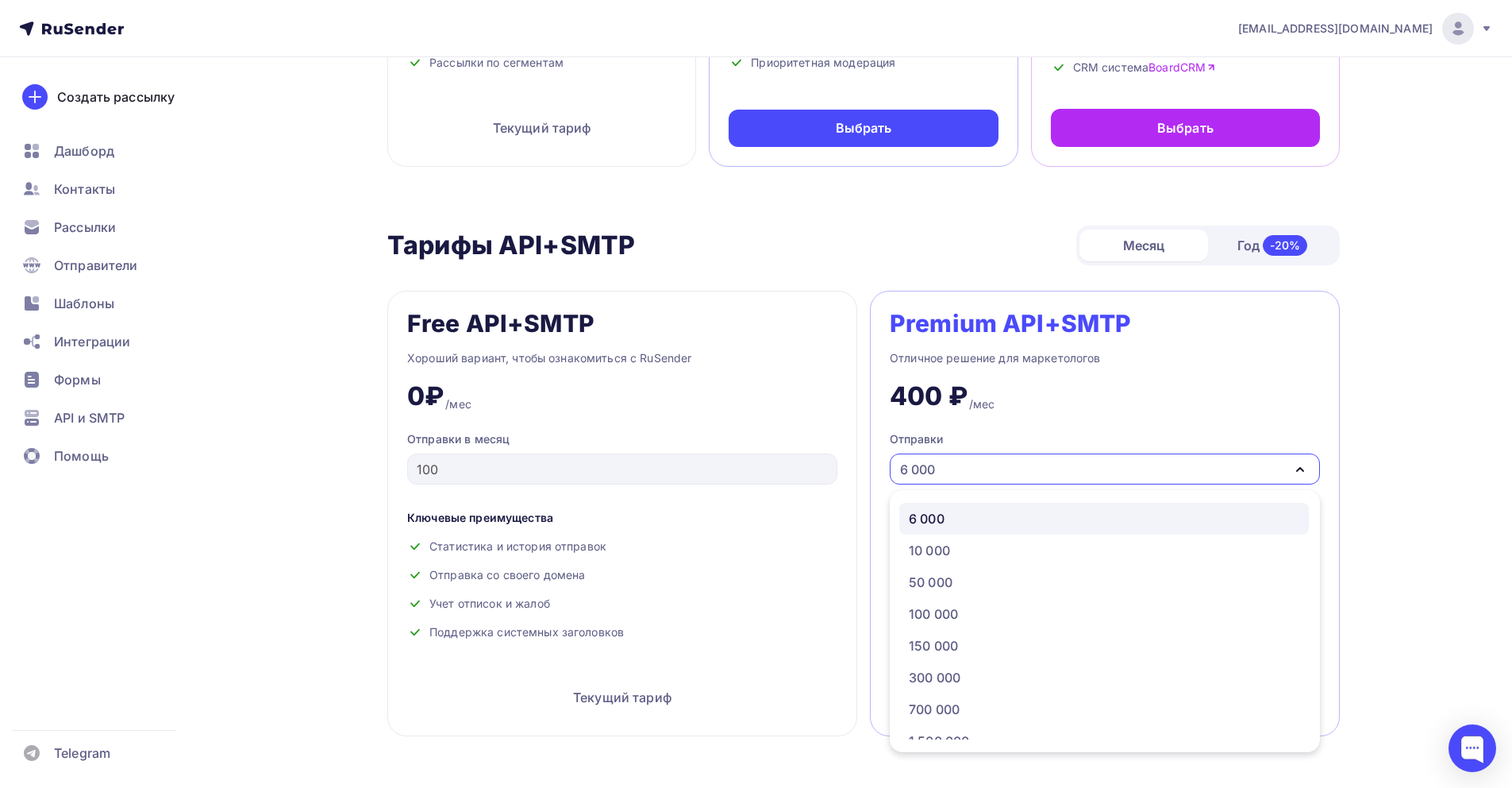
click at [780, 497] on div "Free API+SMTP Хороший вариант, чтобы ознакомиться с RuSender 0₽ /мес Отправки в…" at bounding box center [622, 513] width 470 height 446
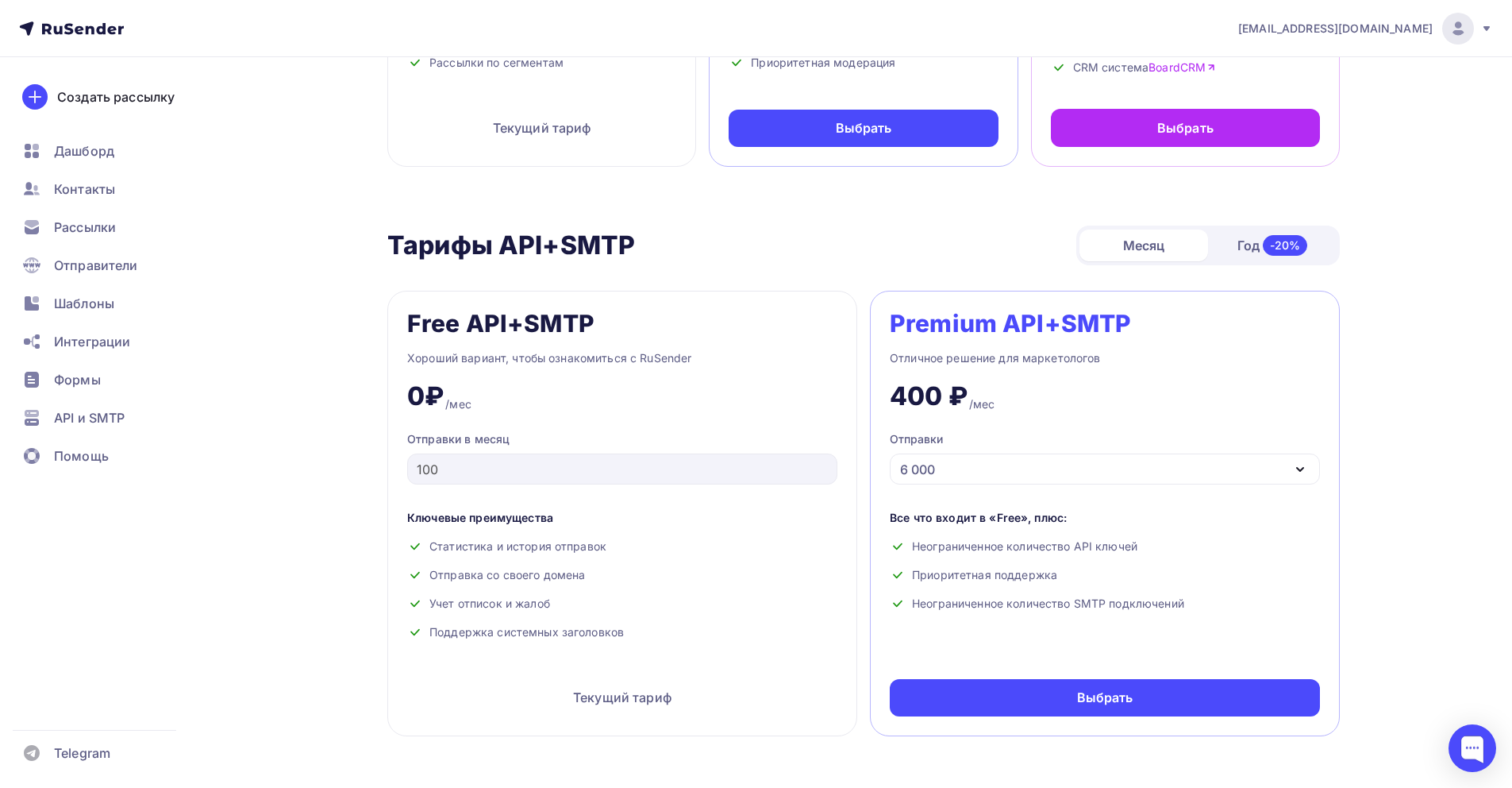
click at [910, 472] on div "6 000" at bounding box center [917, 469] width 35 height 19
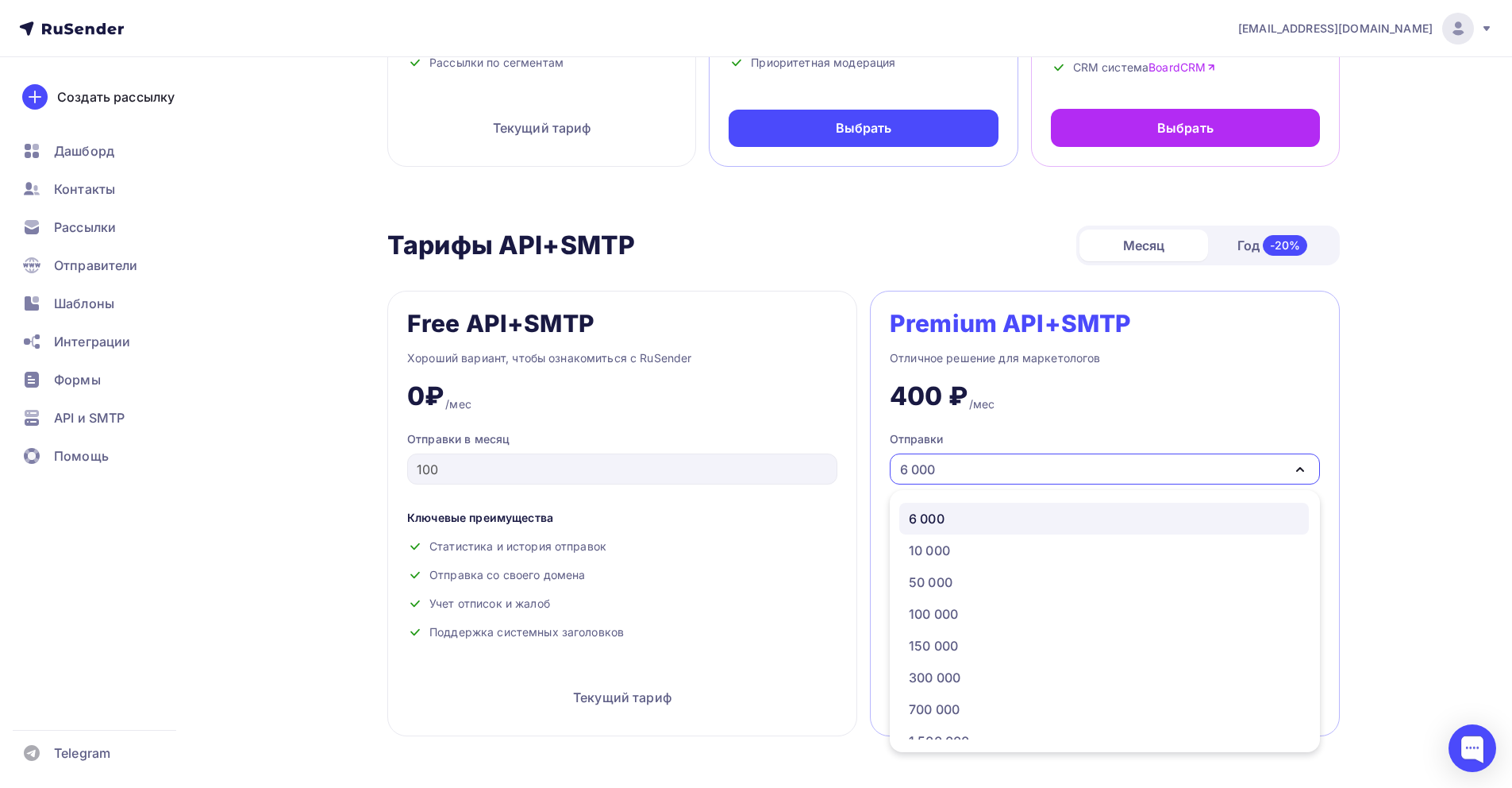
click at [779, 507] on div "Free API+SMTP Хороший вариант, чтобы ознакомиться с RuSender 0₽ /мес Отправки в…" at bounding box center [622, 513] width 470 height 446
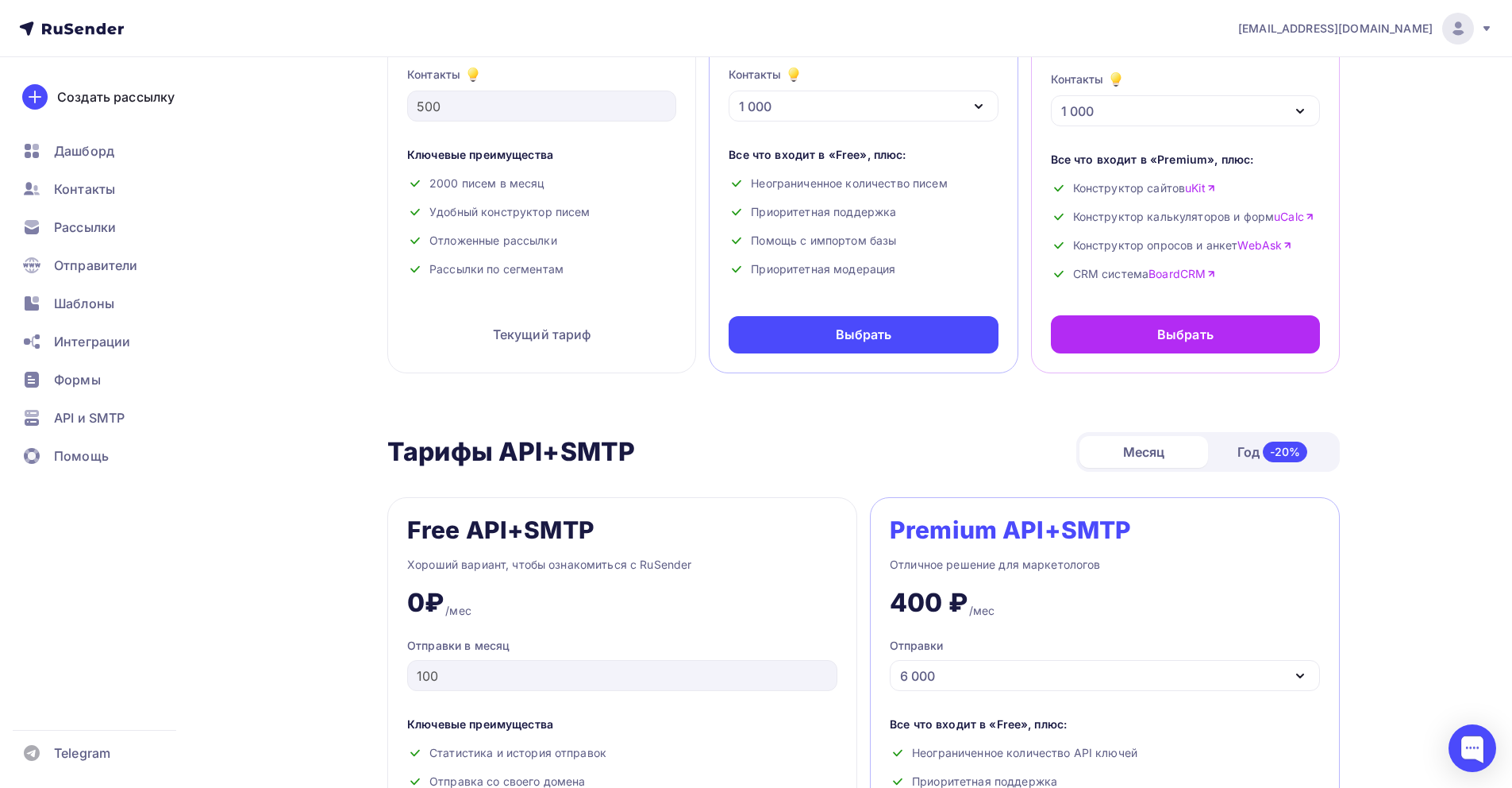
scroll to position [703, 0]
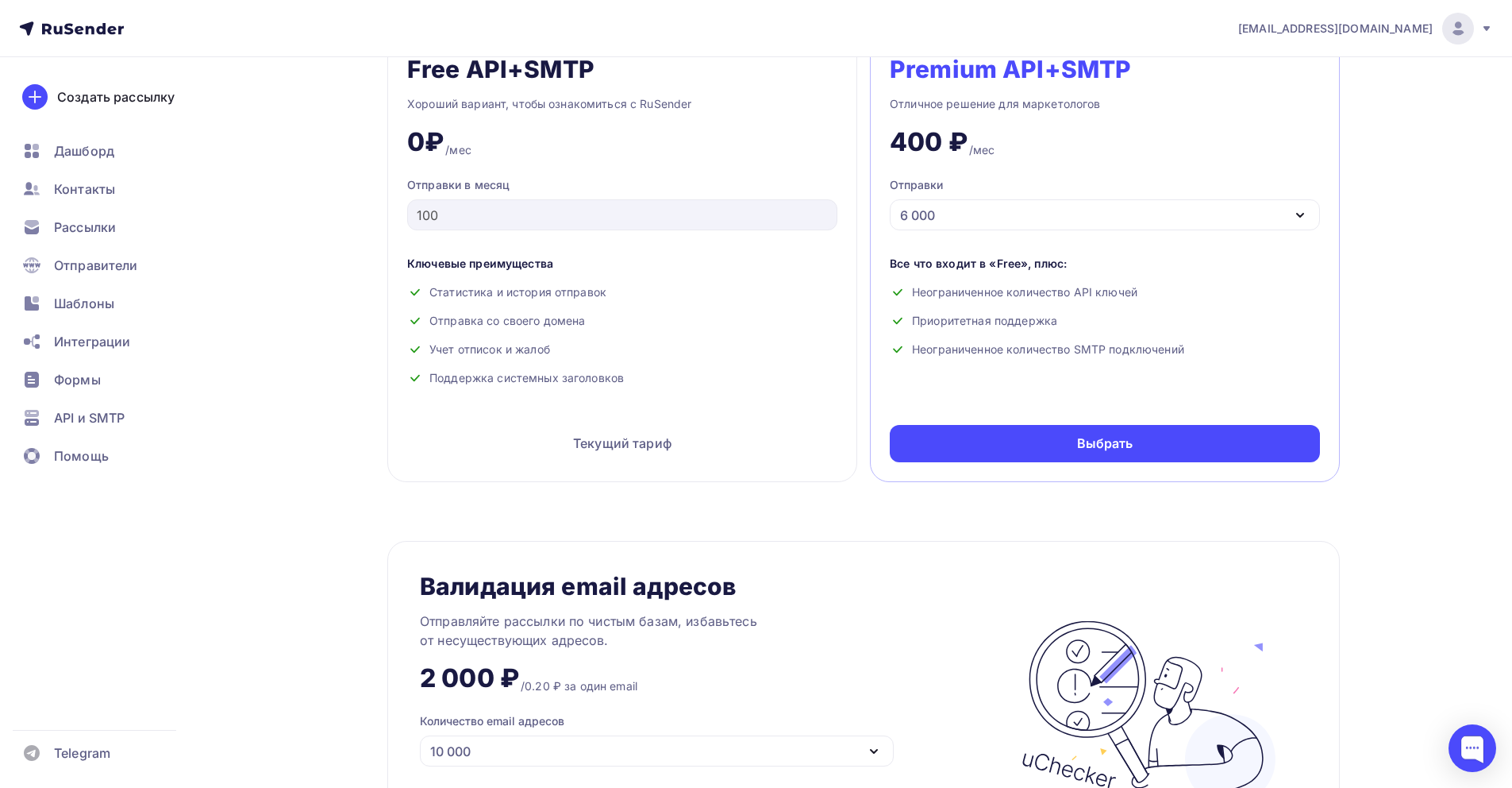
click at [1040, 228] on div "6 000" at bounding box center [1105, 214] width 430 height 31
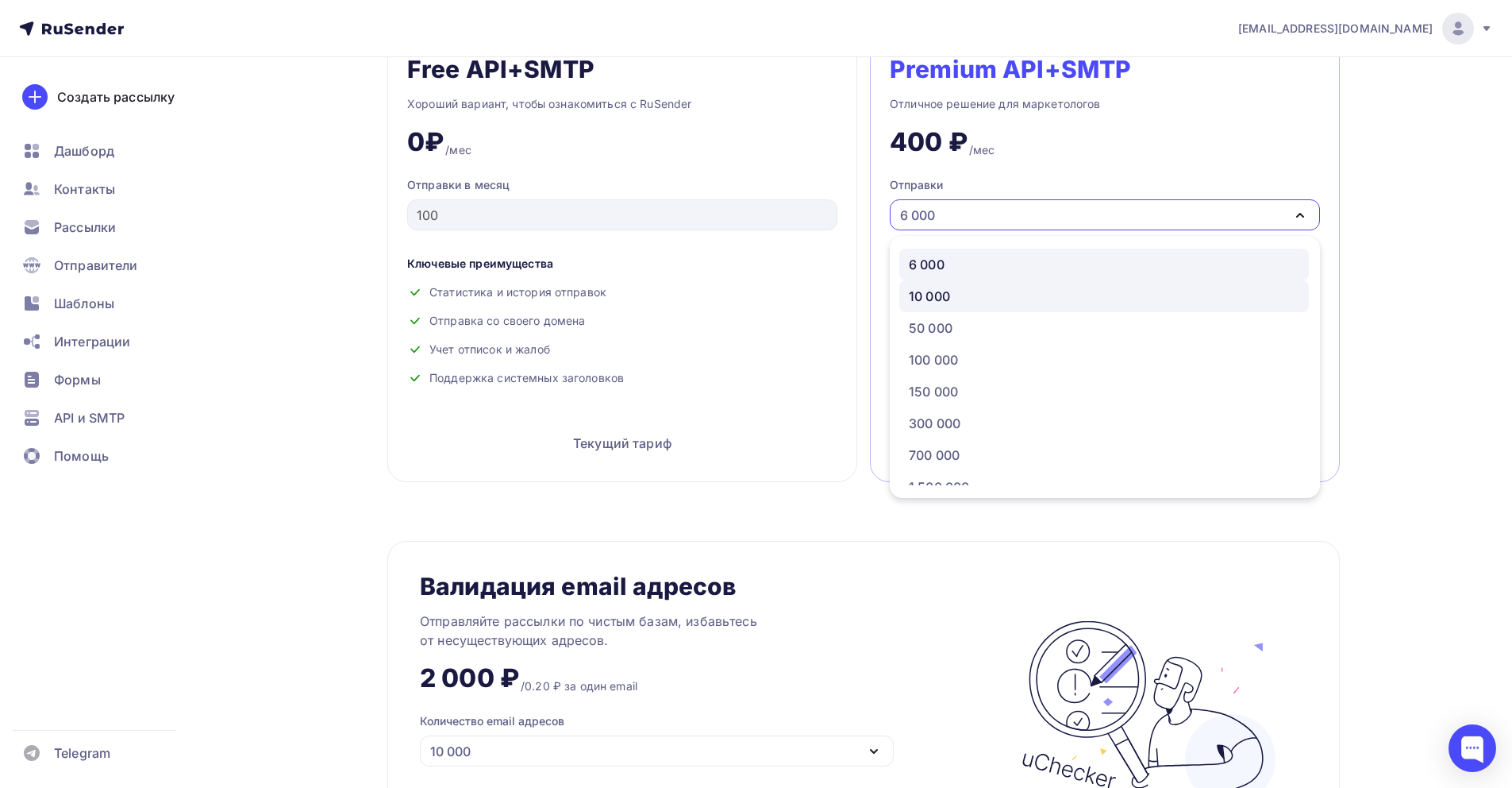
scroll to position [610, 0]
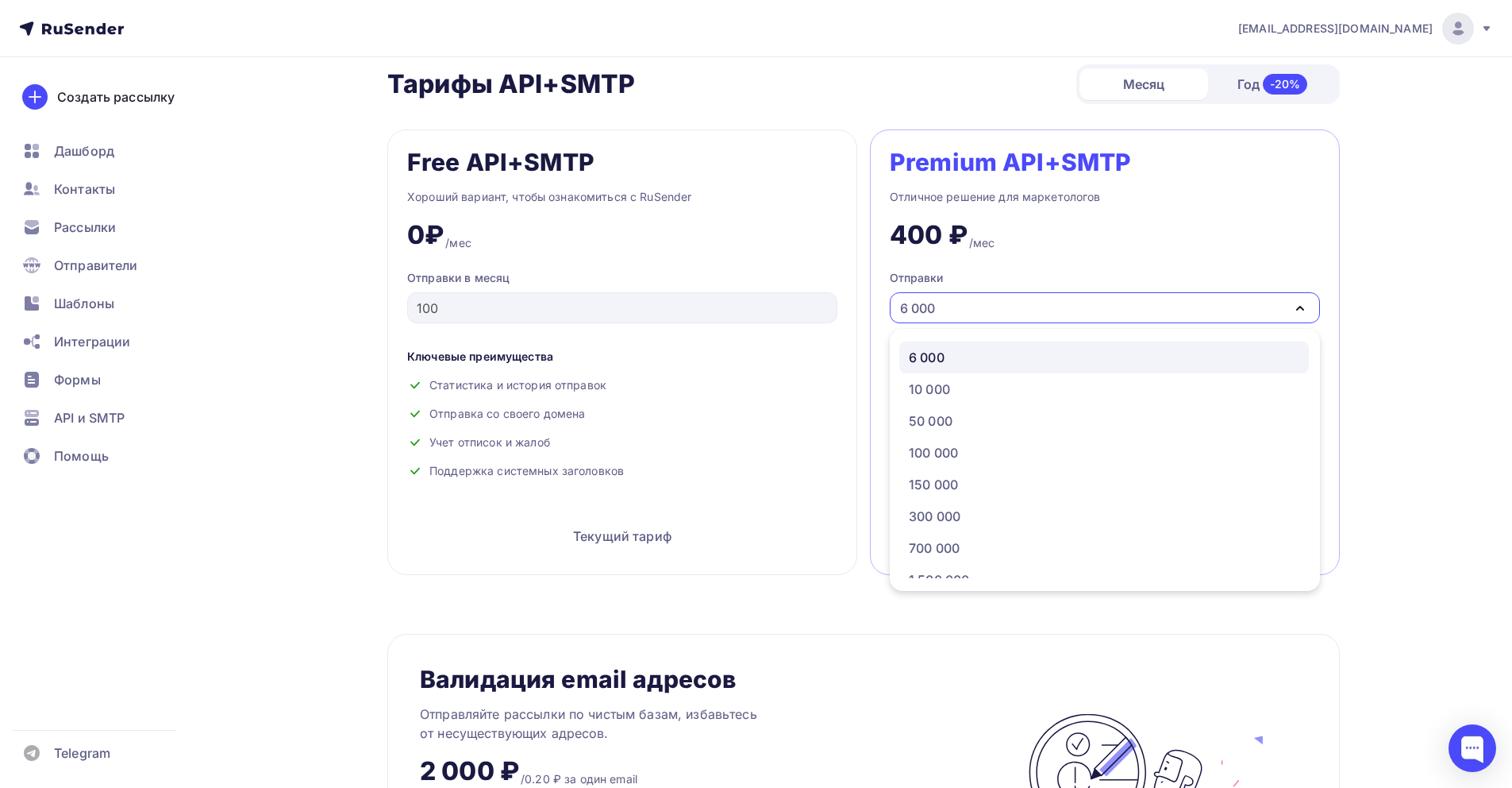
click at [994, 256] on div "Premium API+SMTP Отличное решение для маркетологов 400 ₽ /мес Отправки 6 000 6 …" at bounding box center [1105, 352] width 470 height 446
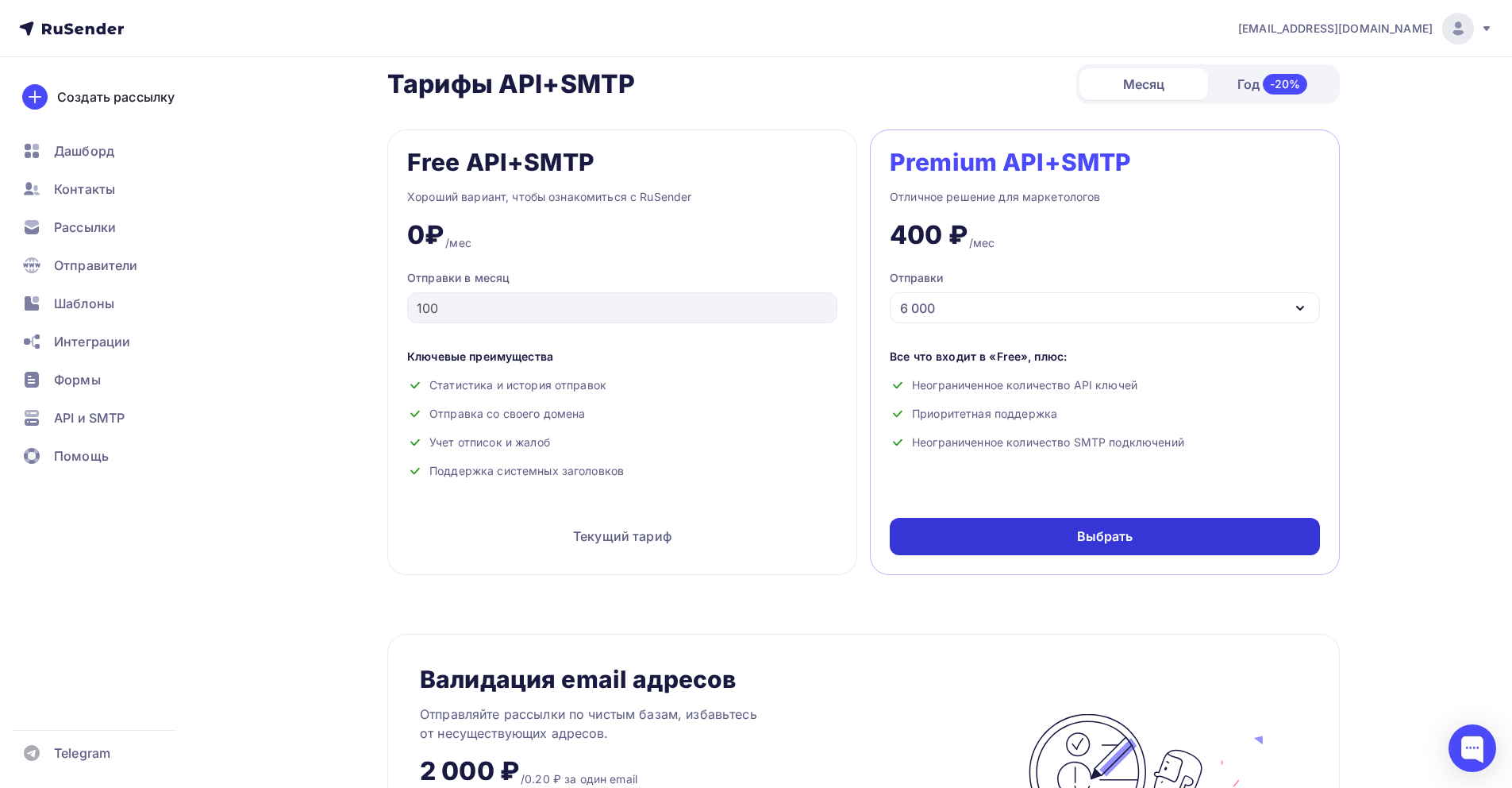
click at [1014, 548] on div "Выбрать" at bounding box center [1105, 536] width 430 height 37
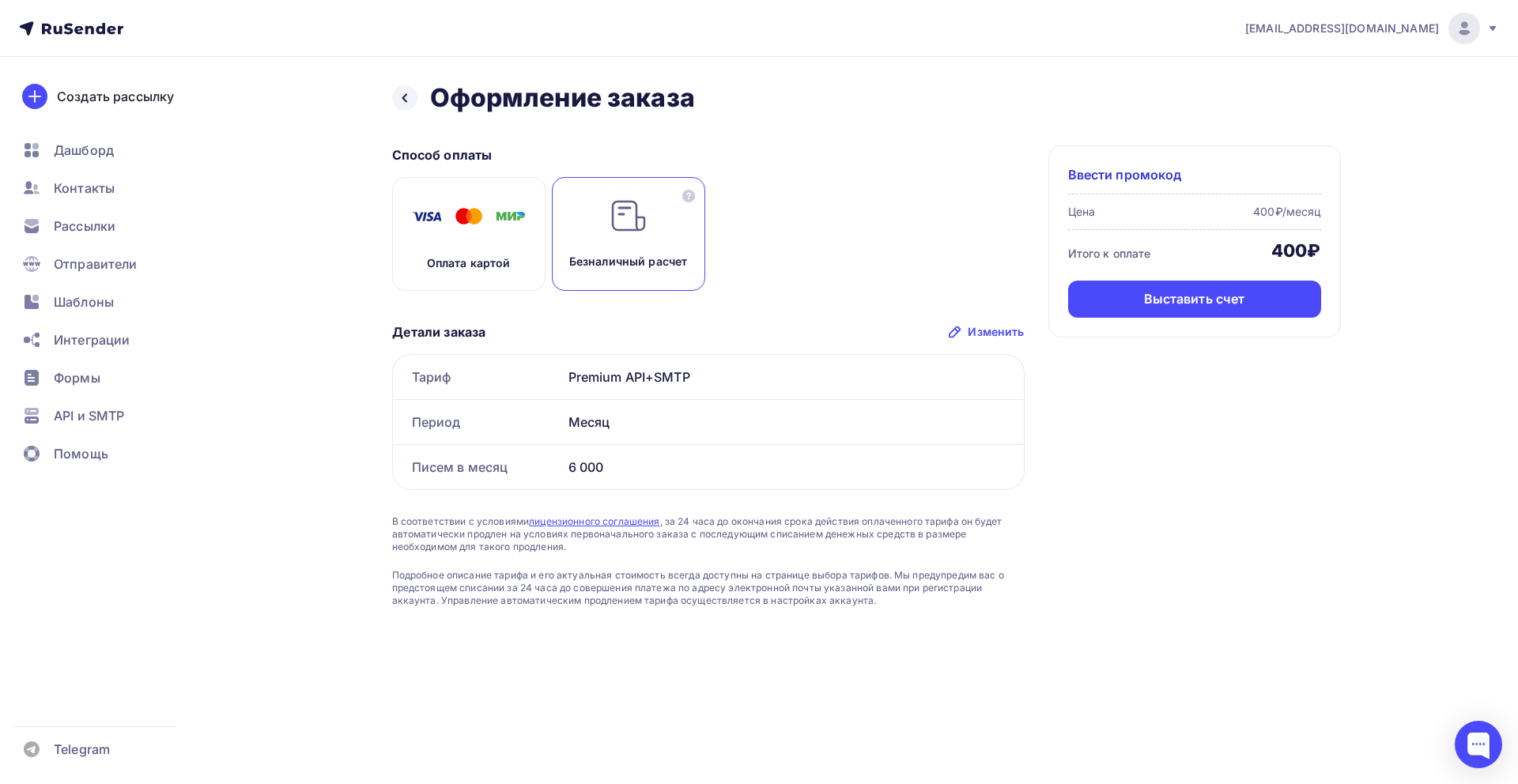
click at [480, 247] on div "Оплата картой" at bounding box center [468, 234] width 153 height 114
click at [395, 99] on div at bounding box center [404, 97] width 25 height 25
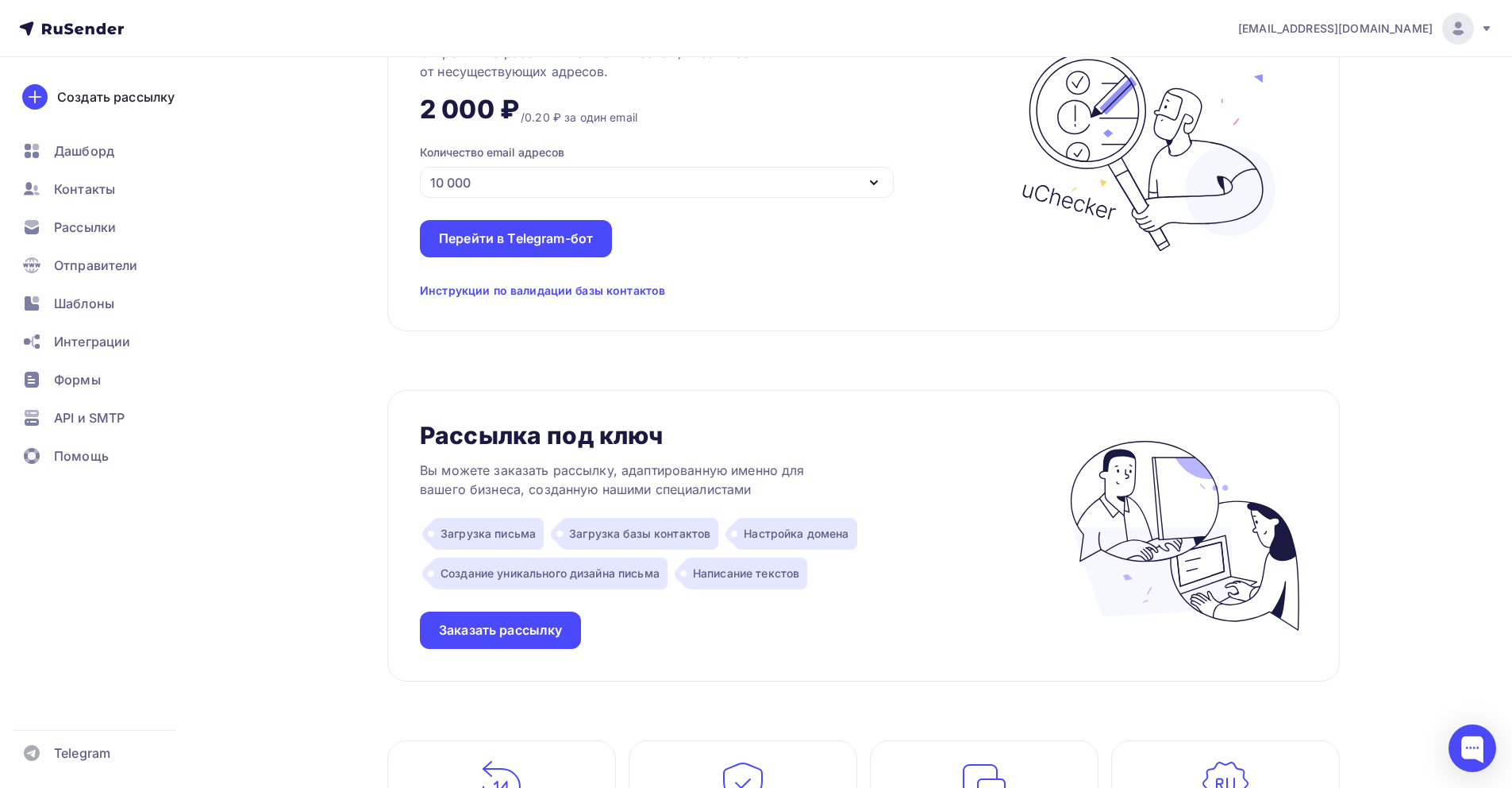
scroll to position [1665, 0]
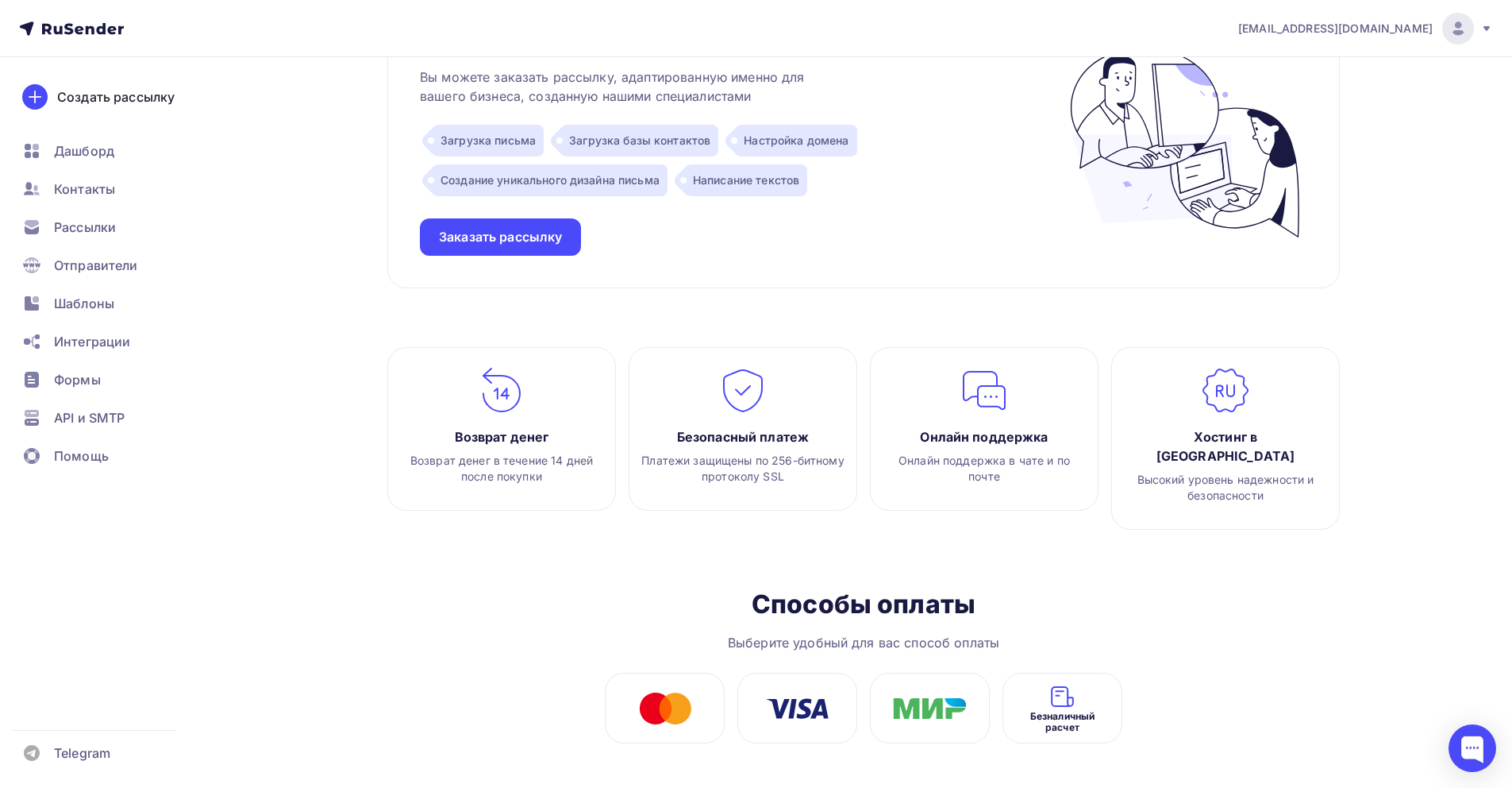
click at [1467, 27] on div at bounding box center [1458, 29] width 32 height 32
click at [1311, 105] on link "Тарифы" at bounding box center [1351, 101] width 267 height 32
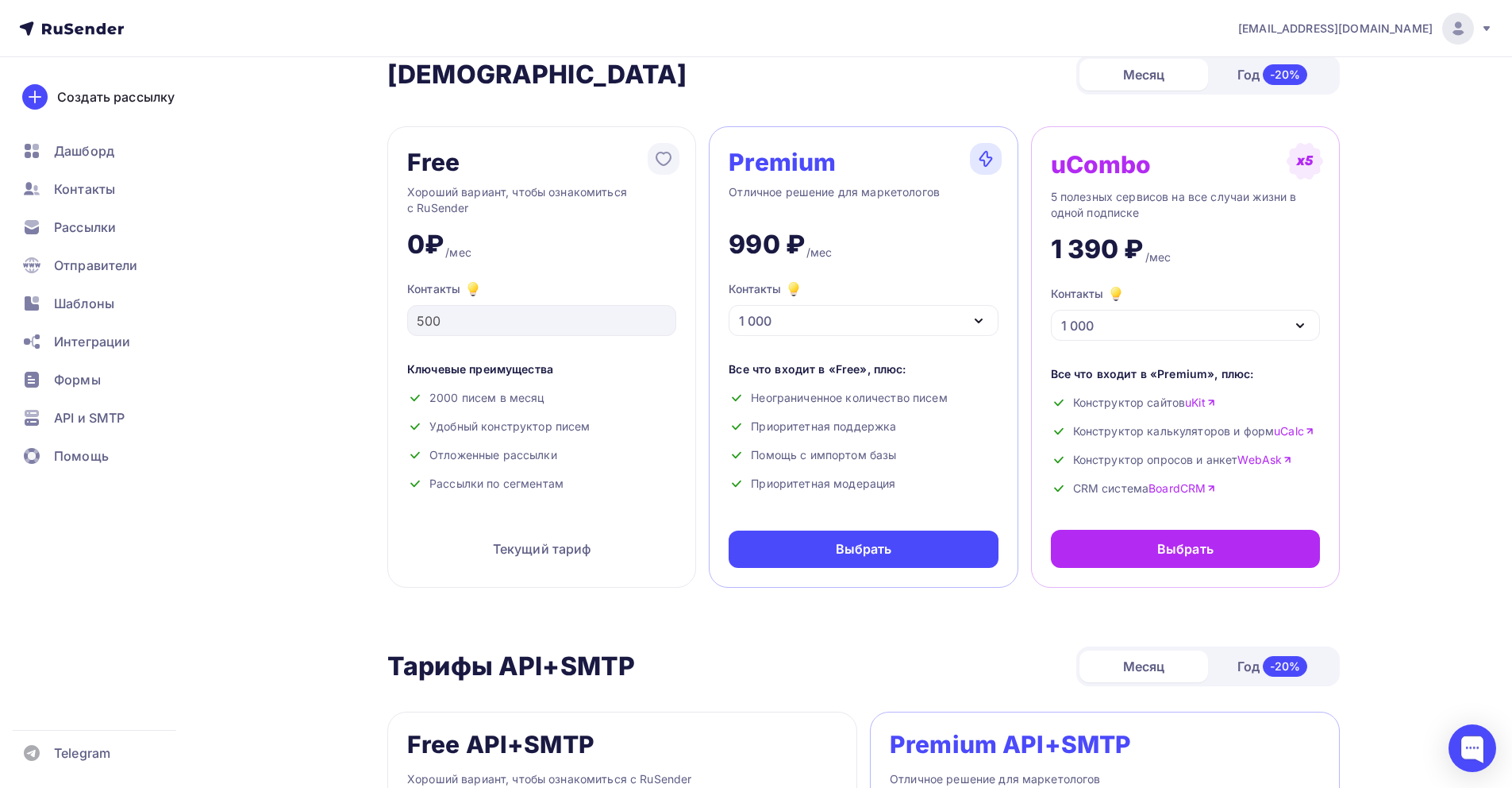
scroll to position [37, 0]
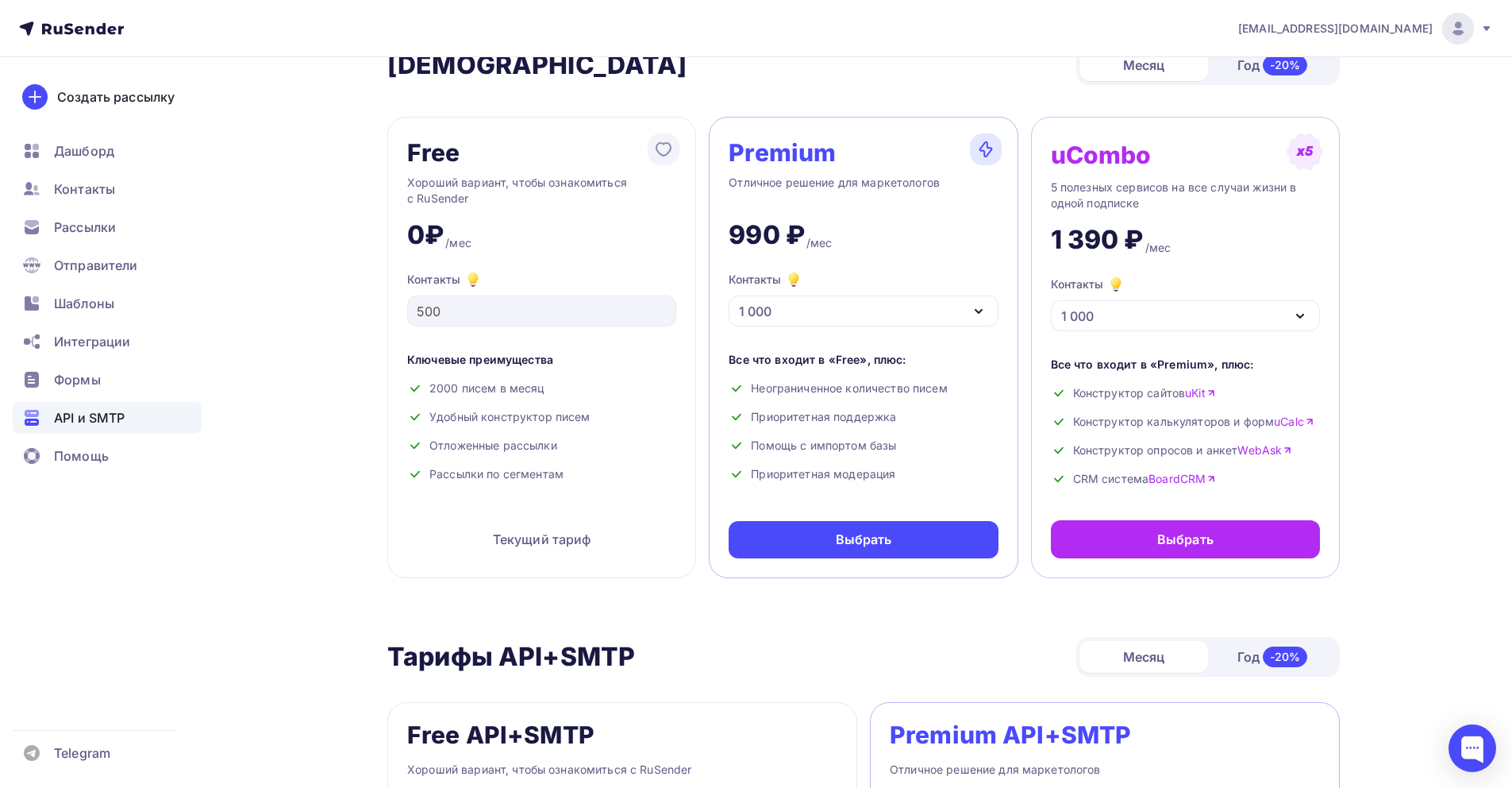
click at [104, 408] on span "API и SMTP" at bounding box center [89, 418] width 70 height 19
